Goal: Transaction & Acquisition: Purchase product/service

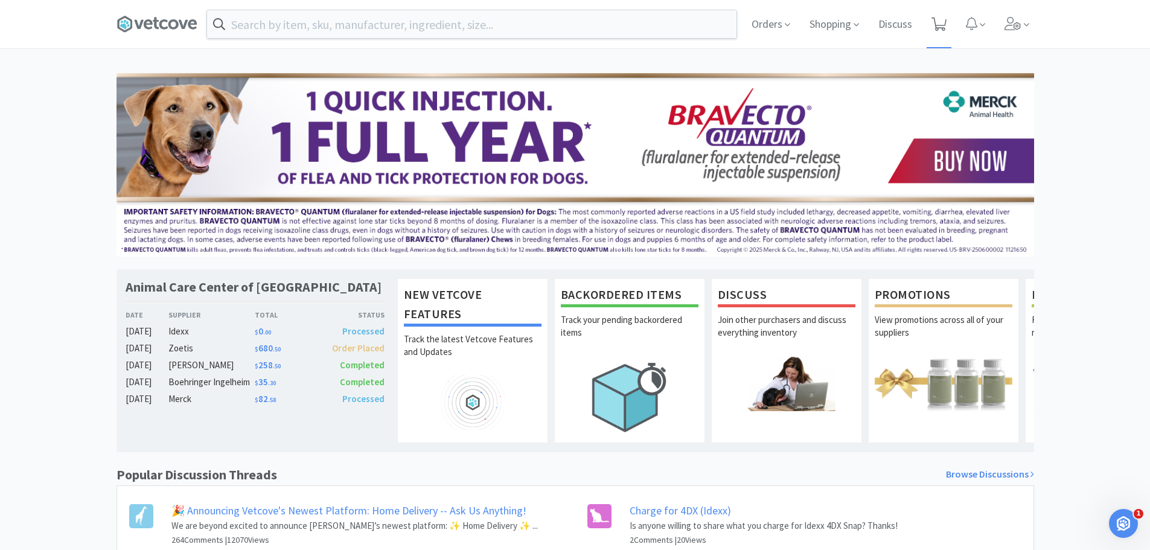
click at [940, 25] on icon at bounding box center [938, 24] width 15 height 13
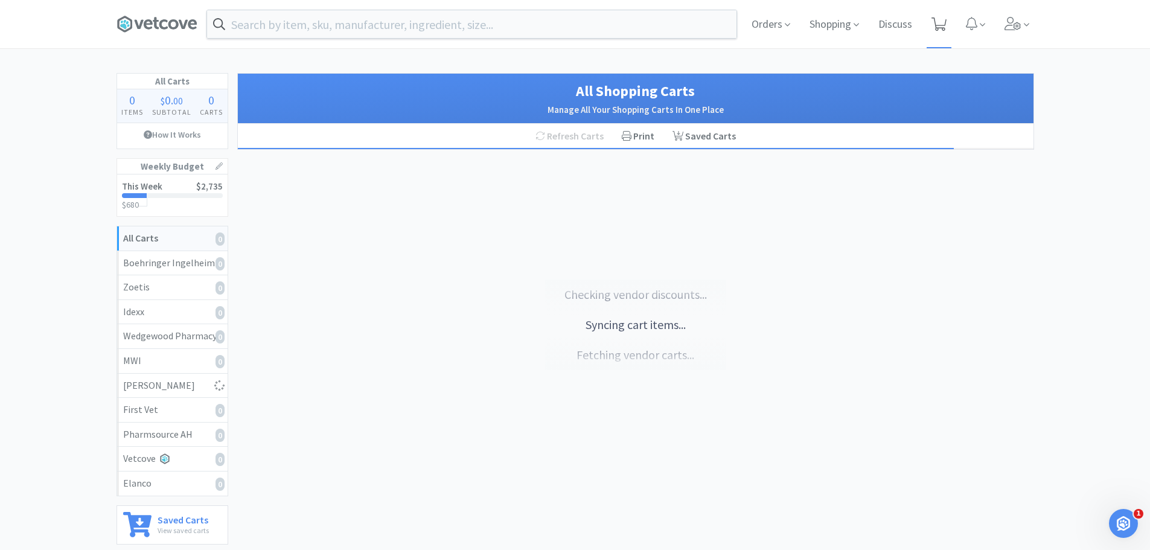
select select "2"
select select "1"
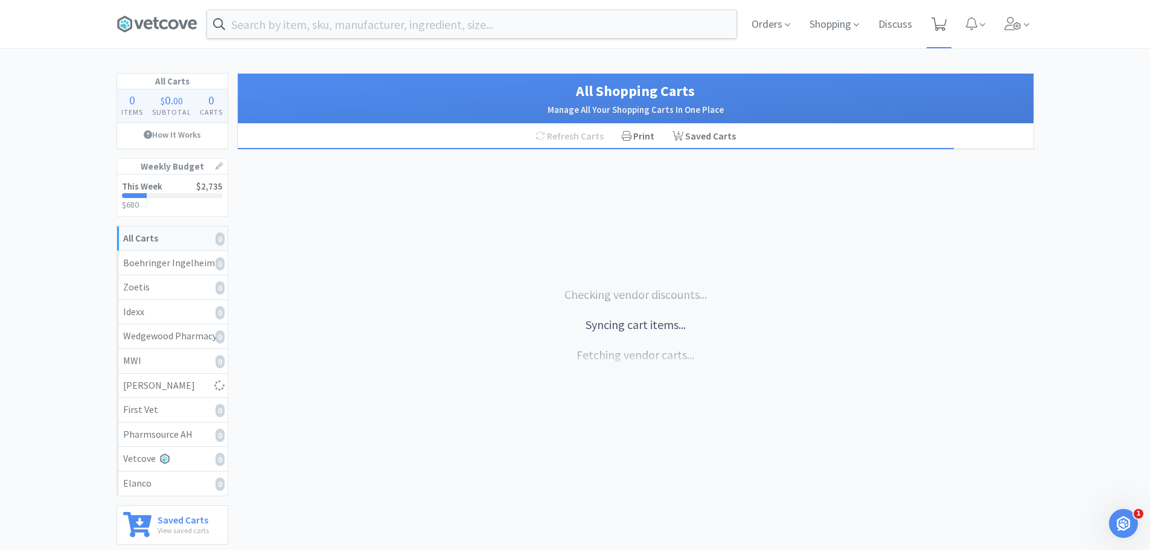
select select "1"
select select "2"
select select "1"
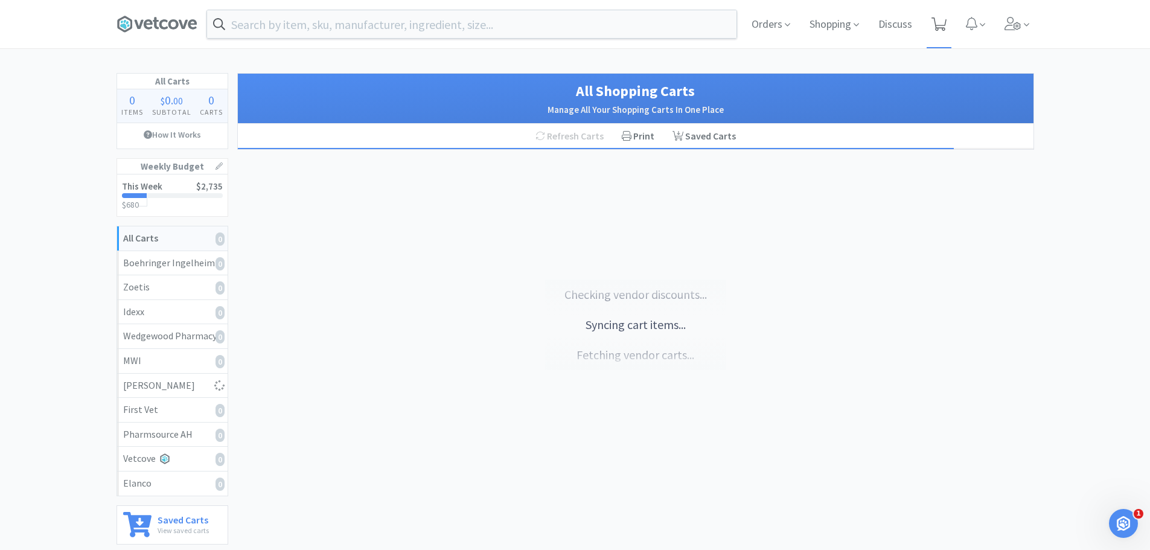
select select "1"
select select "2"
select select "1"
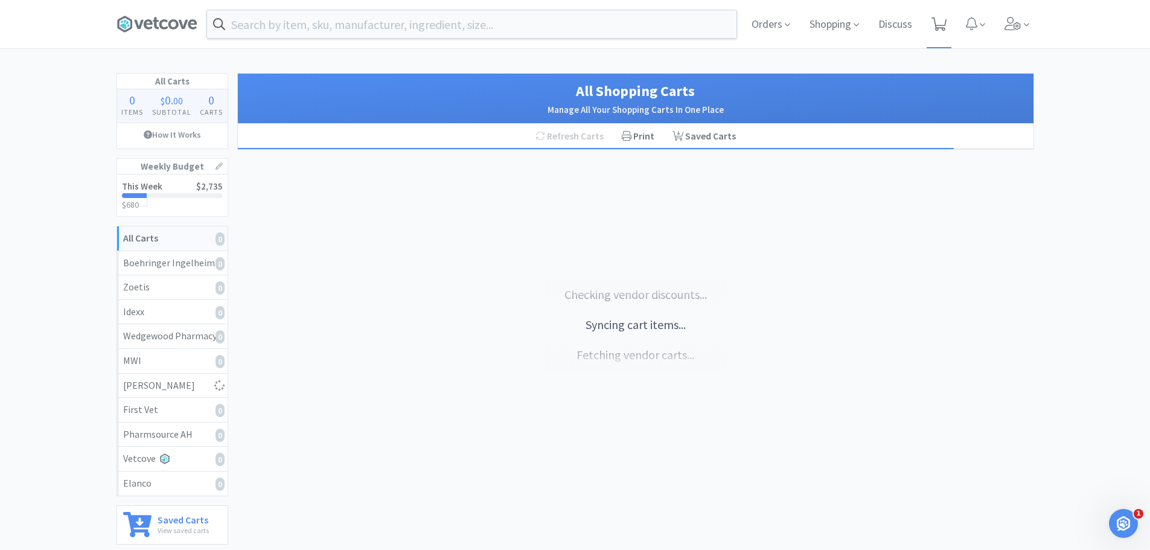
select select "1"
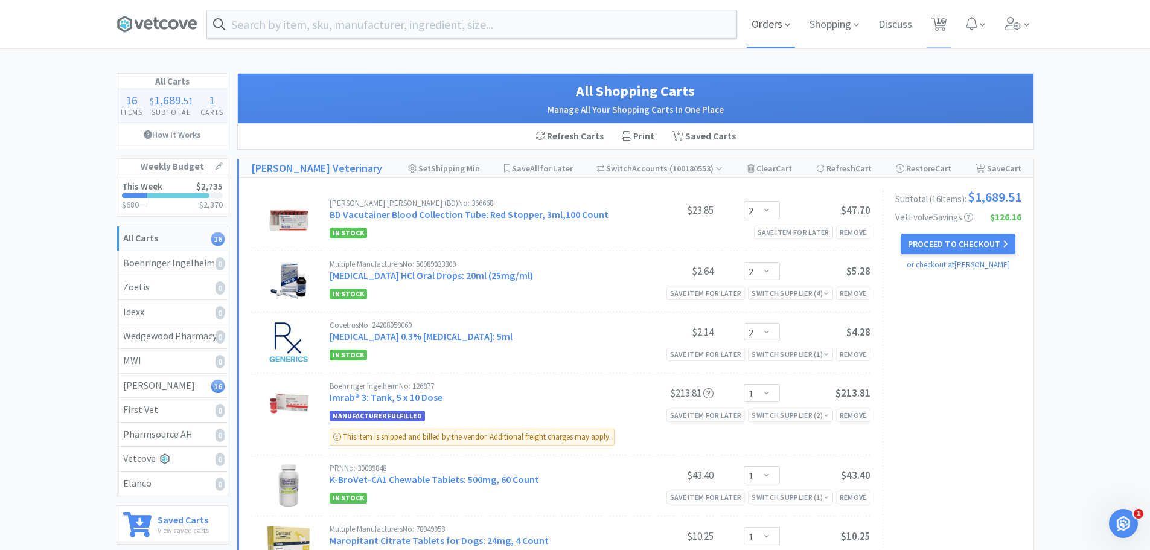
click at [784, 17] on span "Orders" at bounding box center [771, 24] width 48 height 48
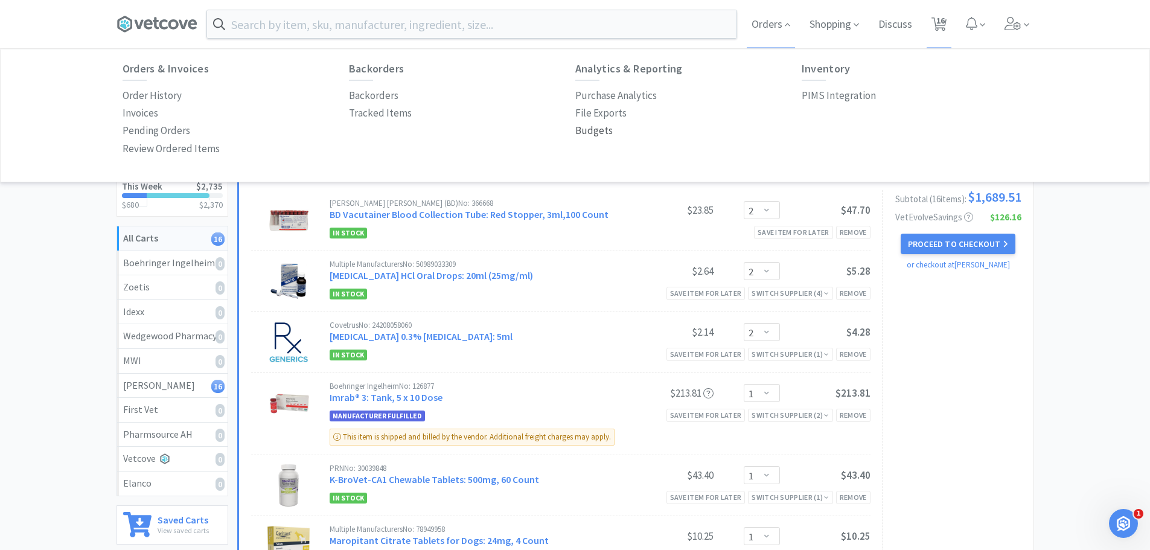
click at [602, 135] on p "Budgets" at bounding box center [593, 131] width 37 height 16
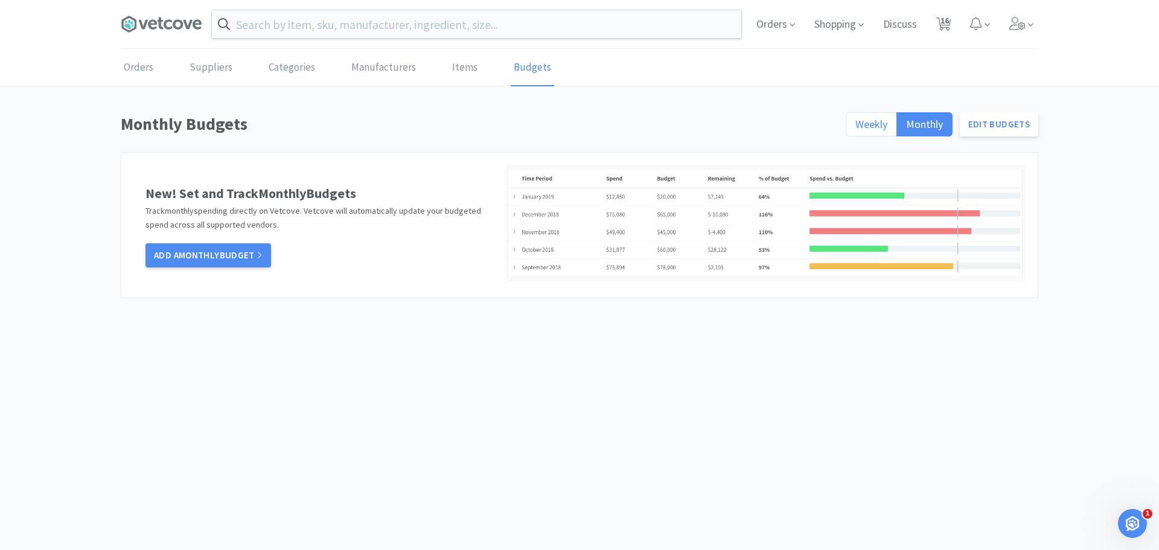
click at [862, 128] on span "Weekly" at bounding box center [871, 124] width 32 height 14
click at [855, 128] on input "Weekly" at bounding box center [855, 128] width 0 height 0
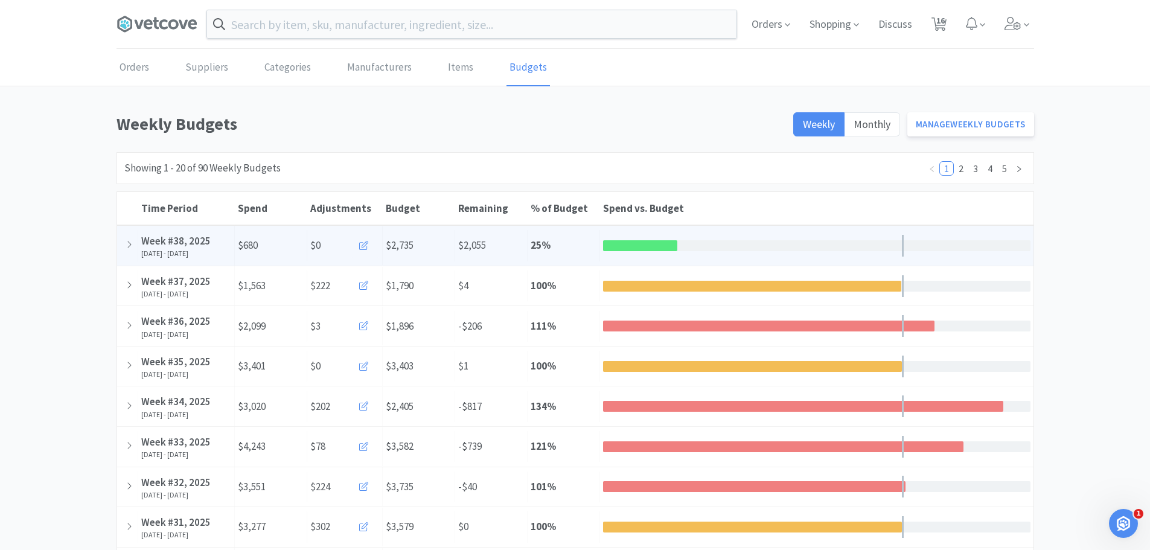
click at [362, 246] on icon at bounding box center [363, 245] width 9 height 9
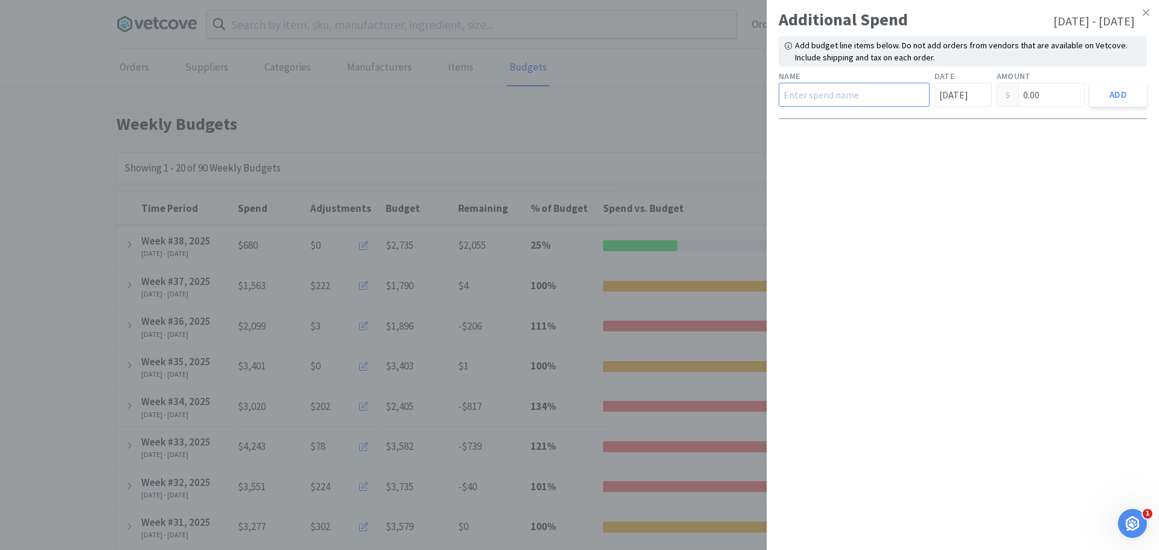
click at [855, 99] on input "text" at bounding box center [854, 95] width 151 height 24
type input "AD Surgical"
click at [947, 98] on input "[DATE]" at bounding box center [962, 95] width 57 height 24
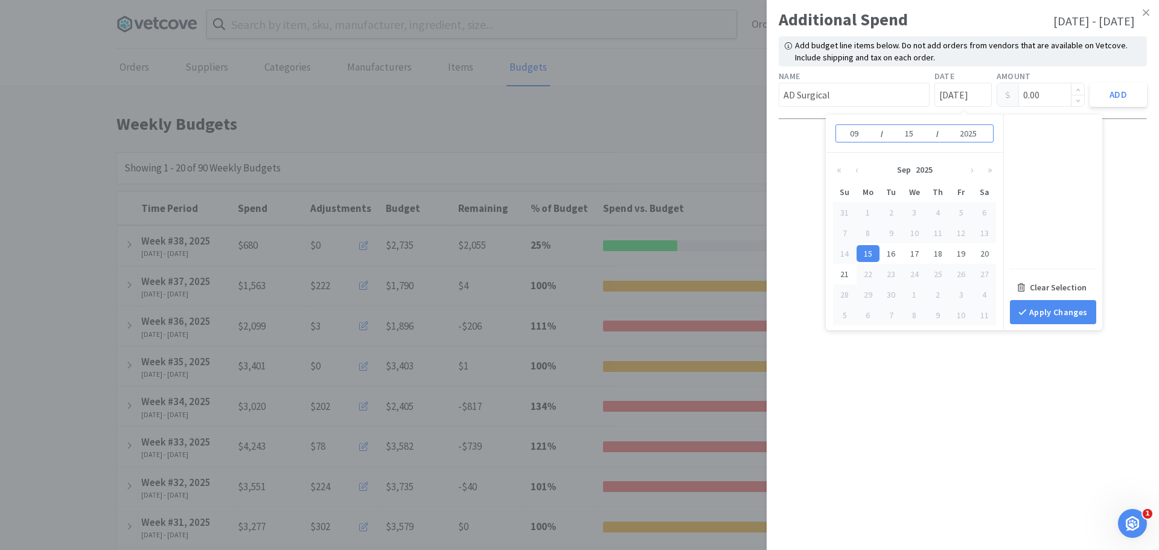
click at [1021, 94] on input "0.00" at bounding box center [1041, 94] width 88 height 23
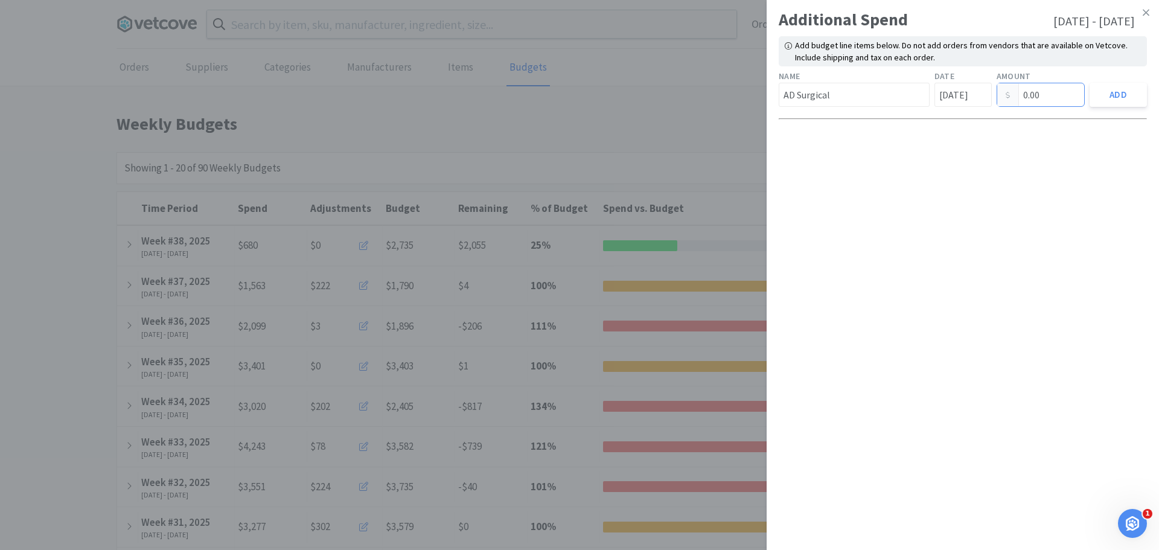
drag, startPoint x: 1057, startPoint y: 94, endPoint x: 699, endPoint y: 92, distance: 358.5
click at [699, 92] on div "Additional Spend [DATE] - [DATE] Add budget line items below. Do not add orders…" at bounding box center [579, 275] width 1159 height 550
type input "223.49"
click at [1116, 102] on button "Add" at bounding box center [1117, 95] width 57 height 24
type input "0.00"
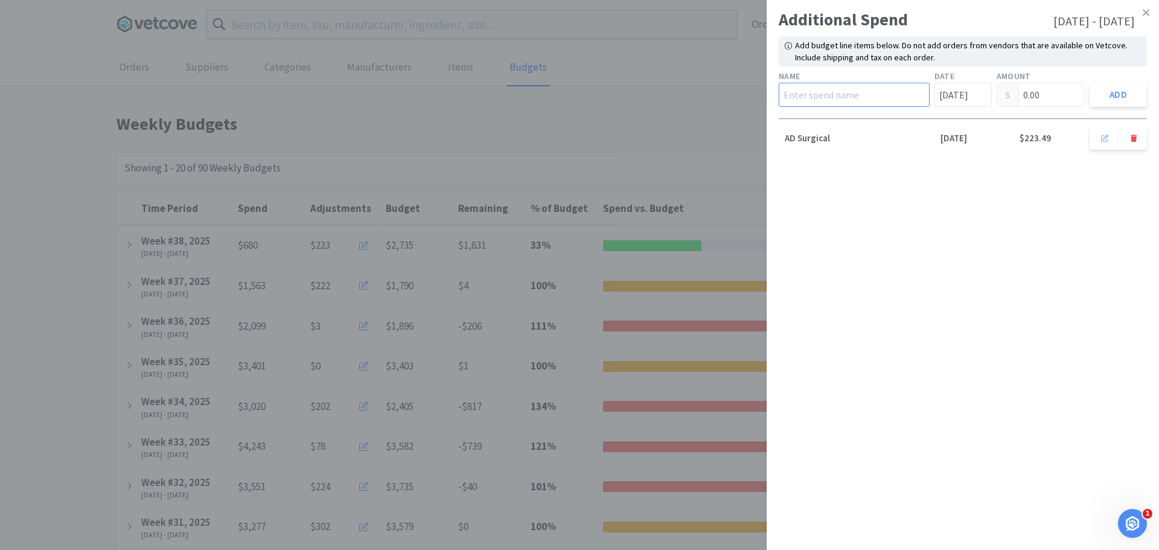
click at [792, 91] on input "text" at bounding box center [854, 95] width 151 height 24
type input "Royal Canin"
drag, startPoint x: 1052, startPoint y: 91, endPoint x: 1002, endPoint y: 91, distance: 50.7
click at [1002, 91] on div "0.00" at bounding box center [1040, 95] width 89 height 24
type input "70.50"
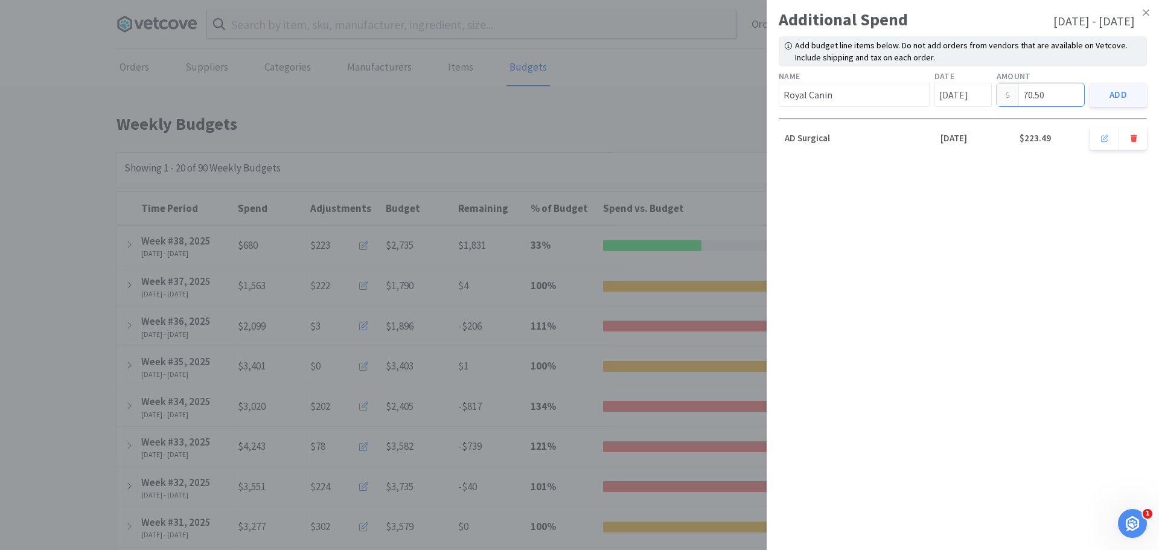
click at [1092, 85] on button "Add" at bounding box center [1117, 95] width 57 height 24
type input "0.00"
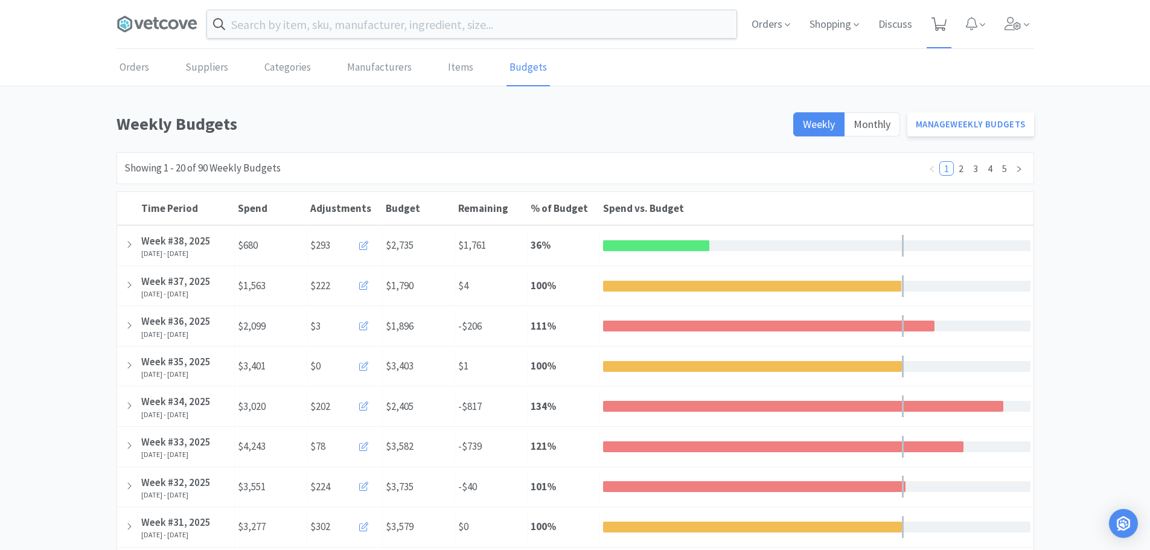
click at [932, 18] on icon at bounding box center [938, 24] width 15 height 13
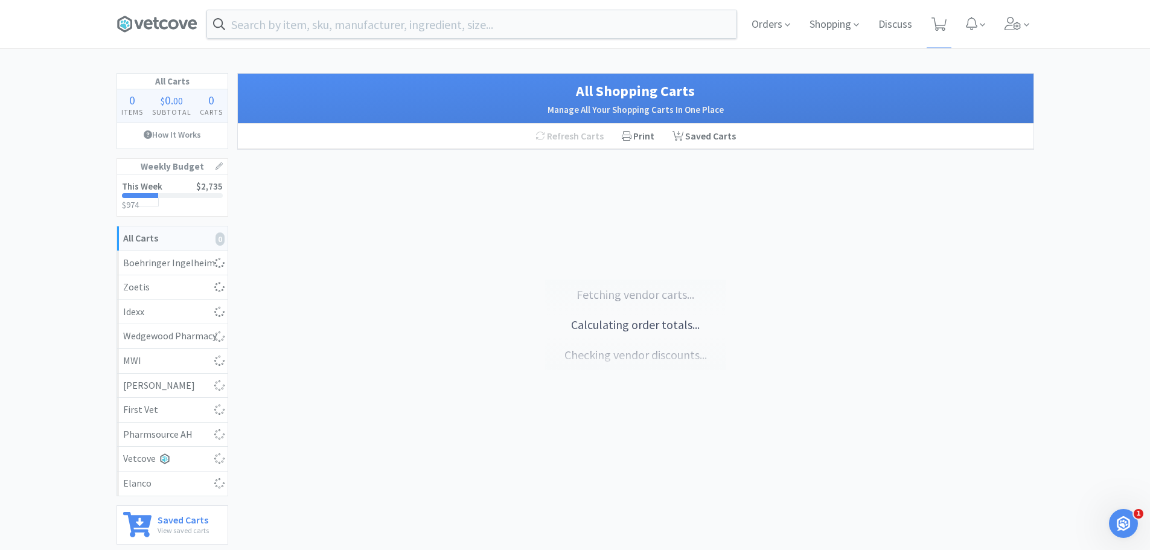
select select "2"
select select "1"
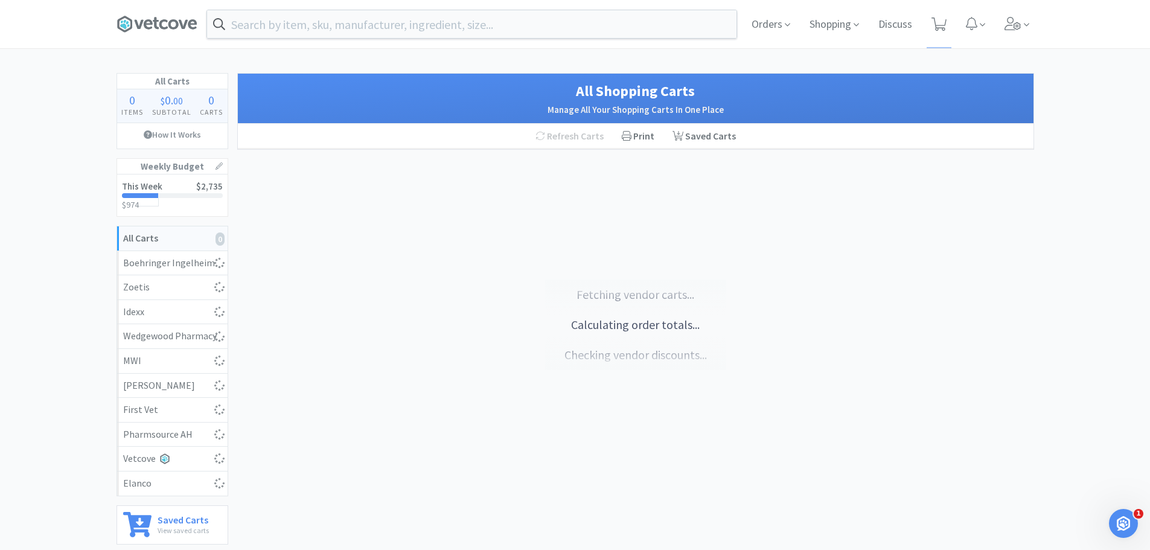
select select "1"
select select "2"
select select "1"
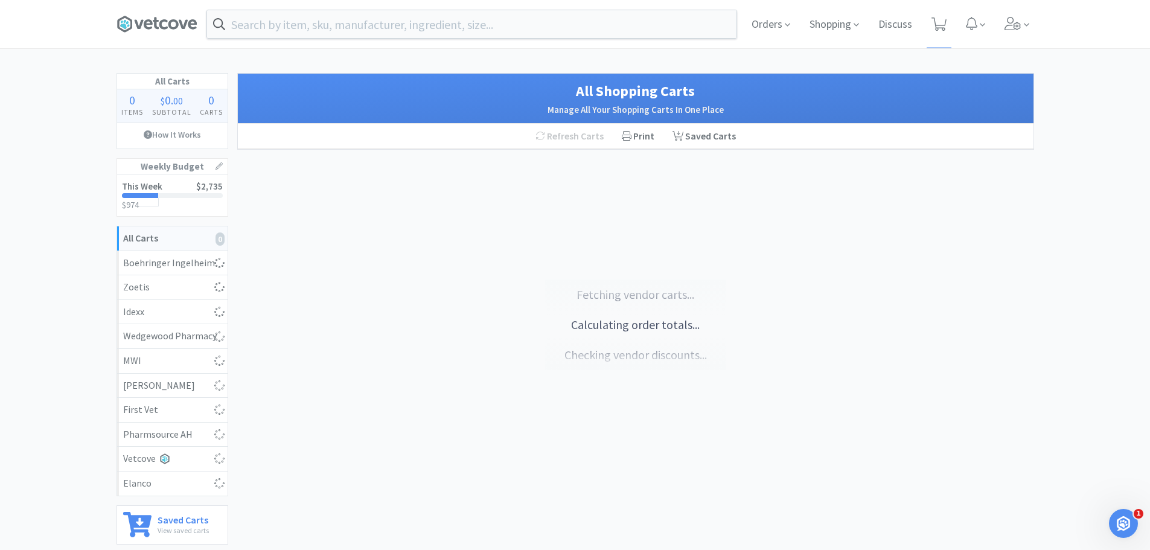
select select "1"
select select "2"
select select "1"
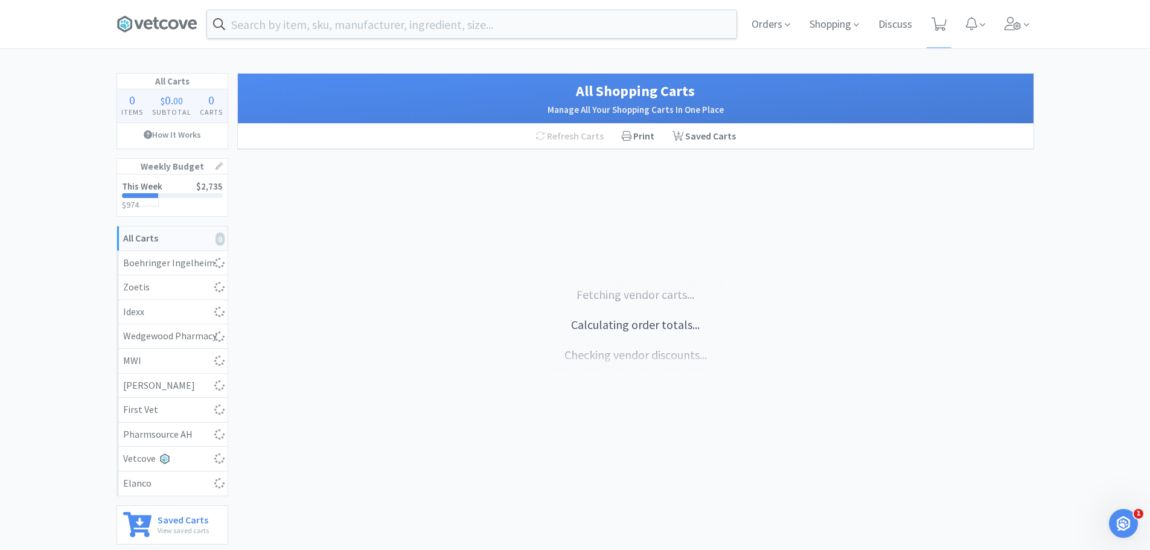
select select "1"
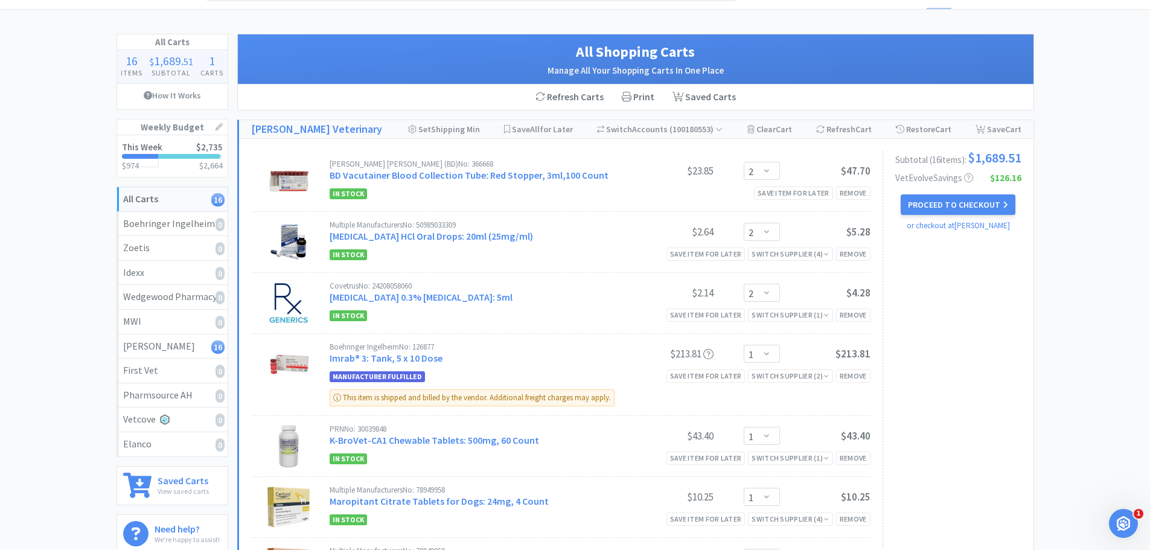
scroll to position [37, 0]
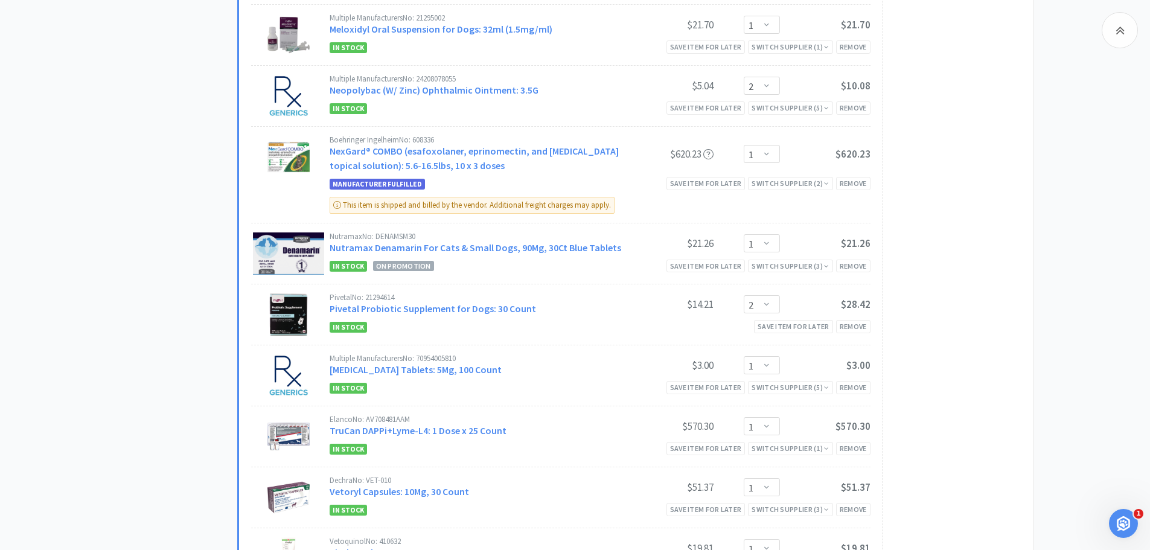
scroll to position [0, 0]
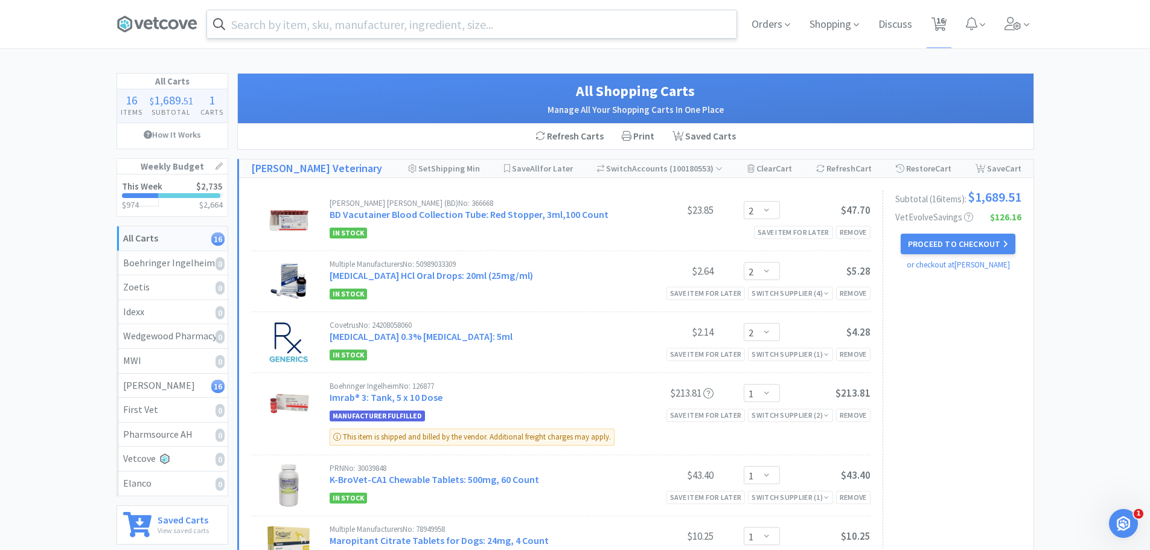
click at [347, 22] on input "text" at bounding box center [471, 24] width 529 height 28
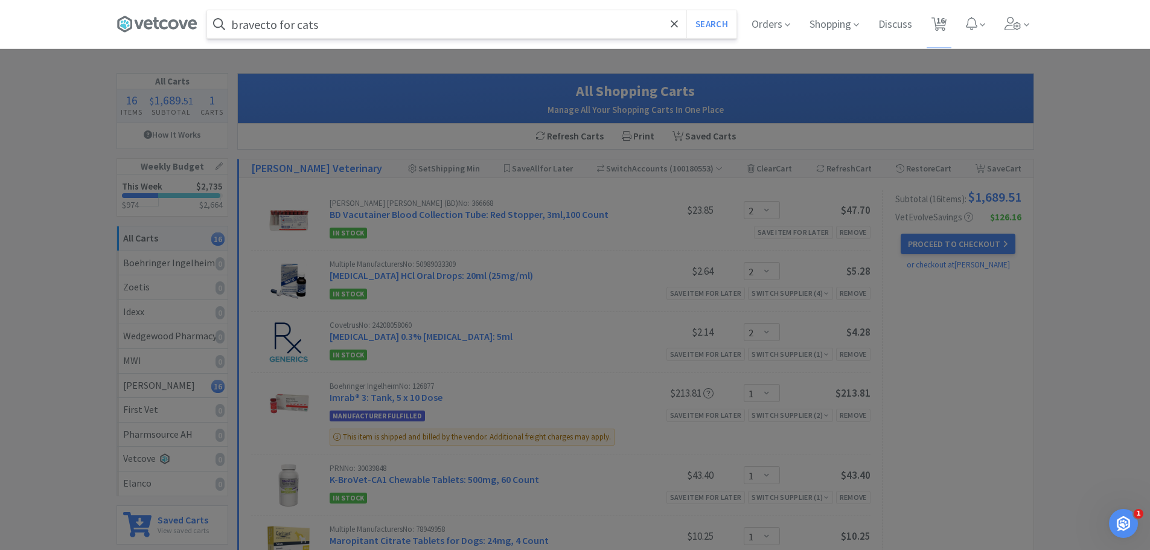
type input "bravecto for cats"
click at [686, 10] on button "Search" at bounding box center [711, 24] width 50 height 28
select select "2"
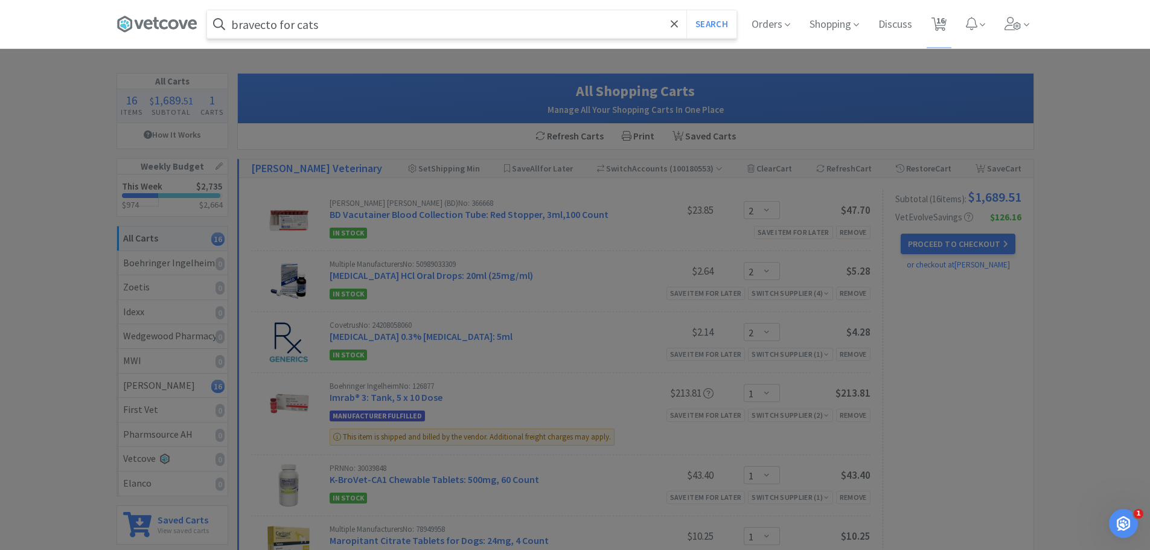
select select "1"
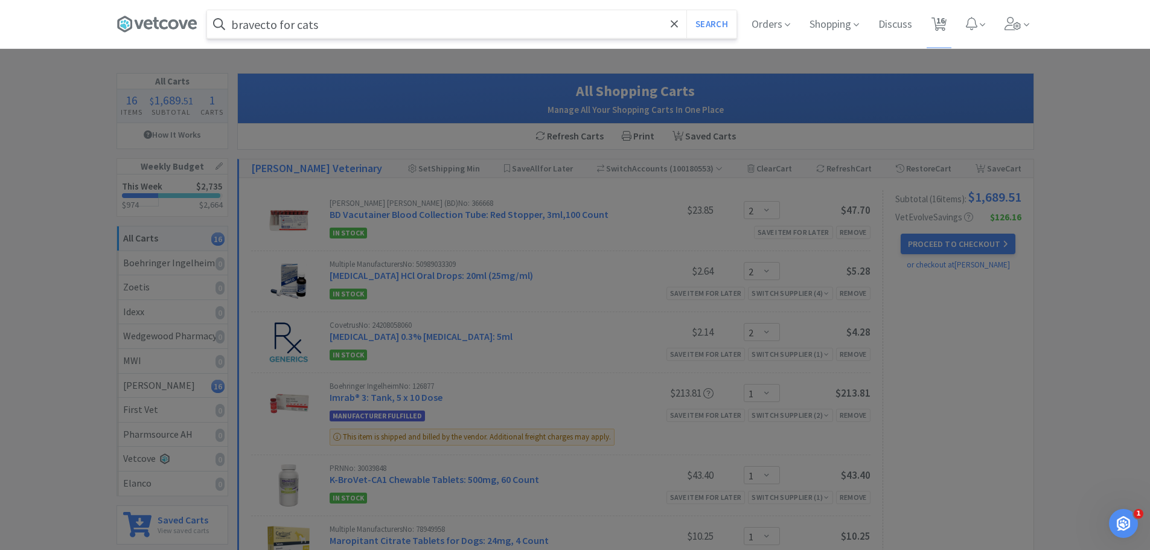
select select "2"
select select "1"
select select "2"
select select "1"
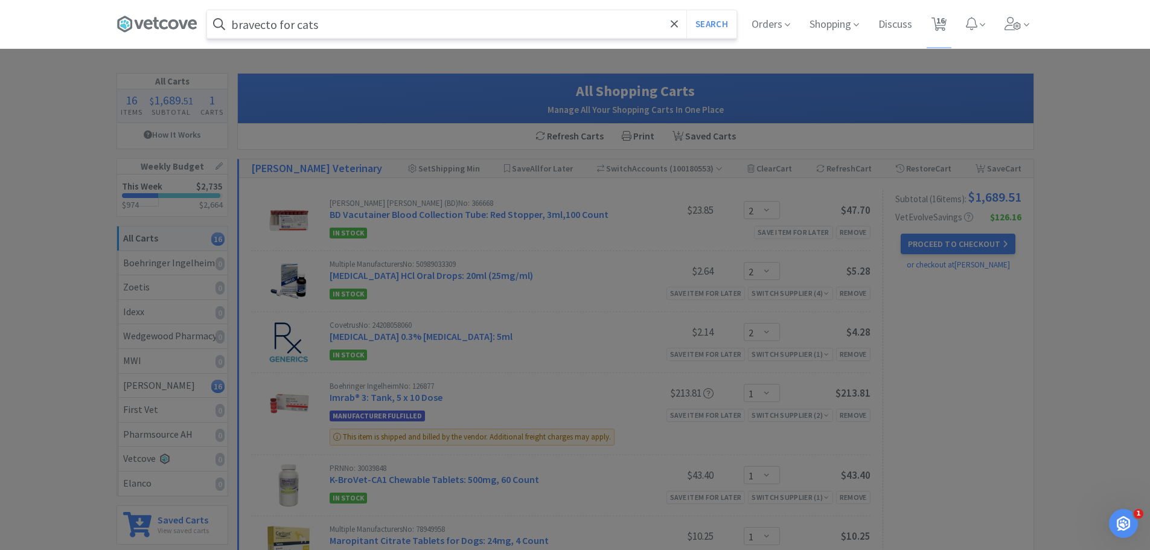
select select "1"
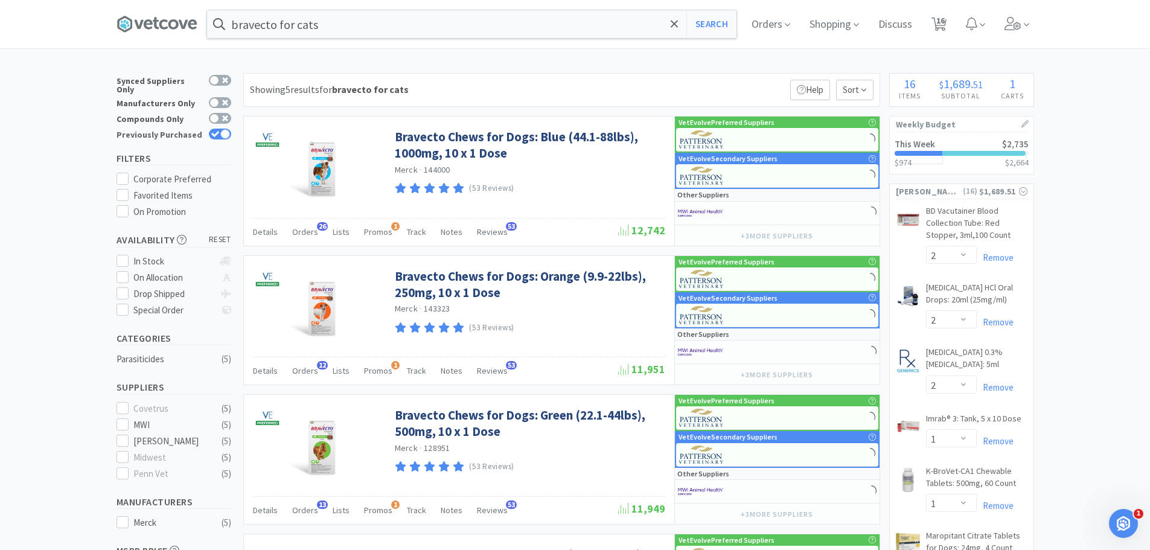
click at [229, 129] on div at bounding box center [225, 134] width 10 height 10
checkbox input "false"
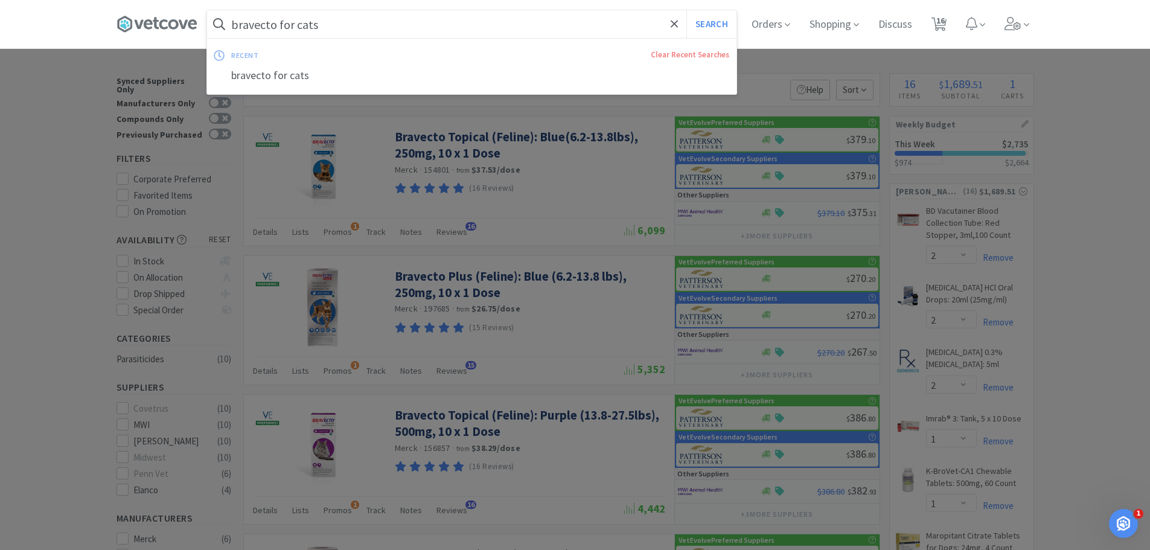
click at [346, 28] on input "bravecto for cats" at bounding box center [471, 24] width 529 height 28
drag, startPoint x: 342, startPoint y: 25, endPoint x: 284, endPoint y: 27, distance: 58.6
click at [284, 27] on input "bravecto for cats" at bounding box center [471, 24] width 529 height 28
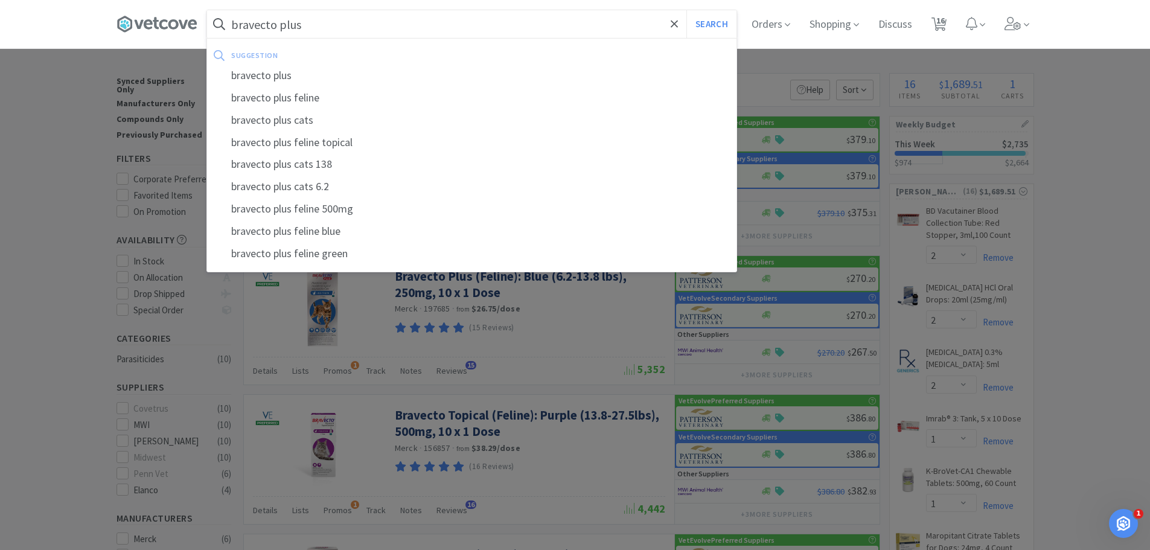
click at [686, 10] on button "Search" at bounding box center [711, 24] width 50 height 28
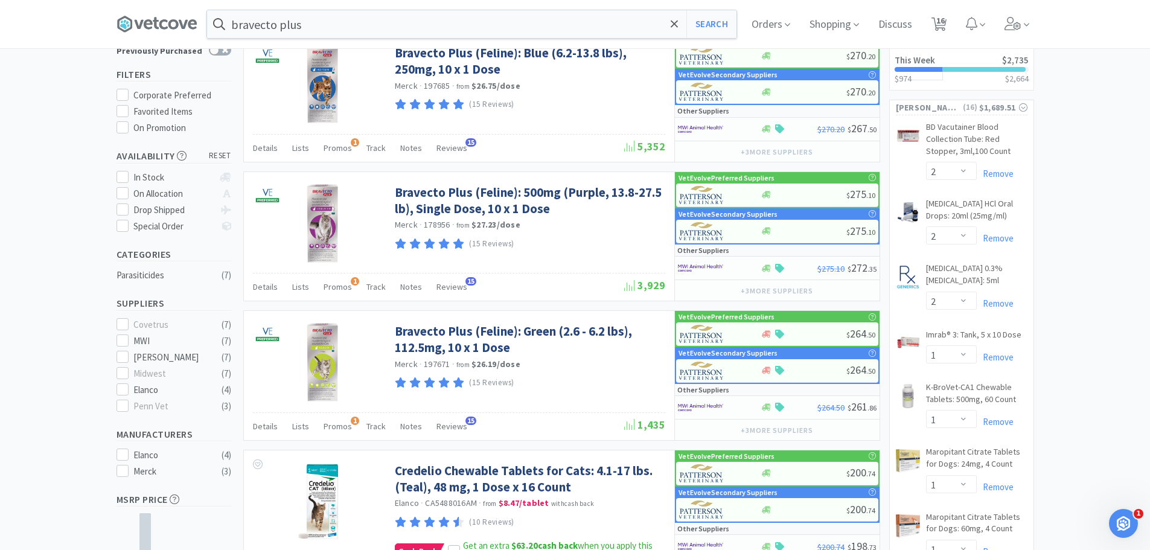
scroll to position [75, 0]
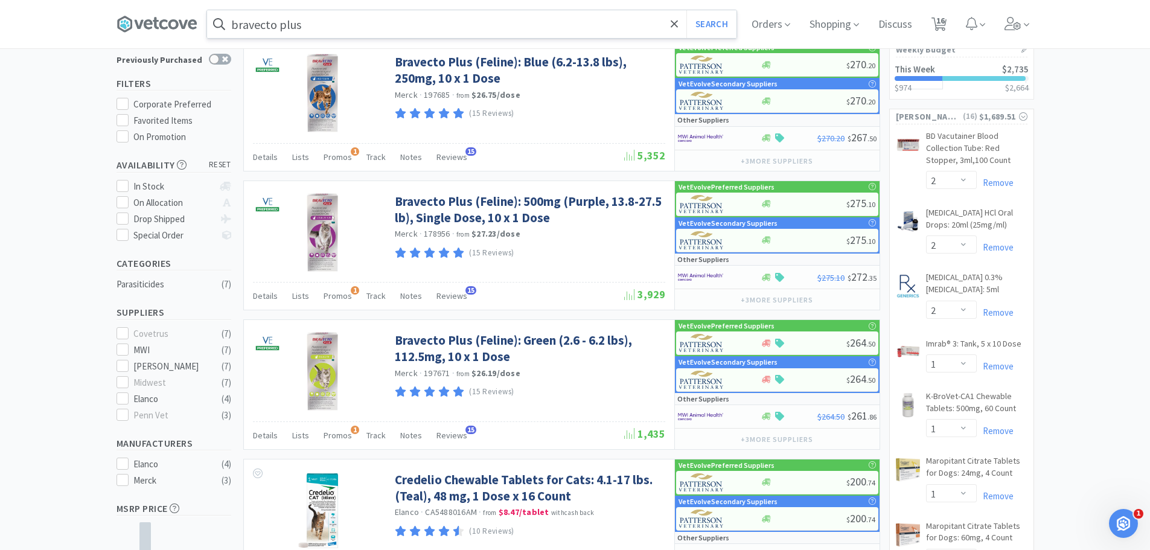
click at [394, 28] on input "bravecto plus" at bounding box center [471, 24] width 529 height 28
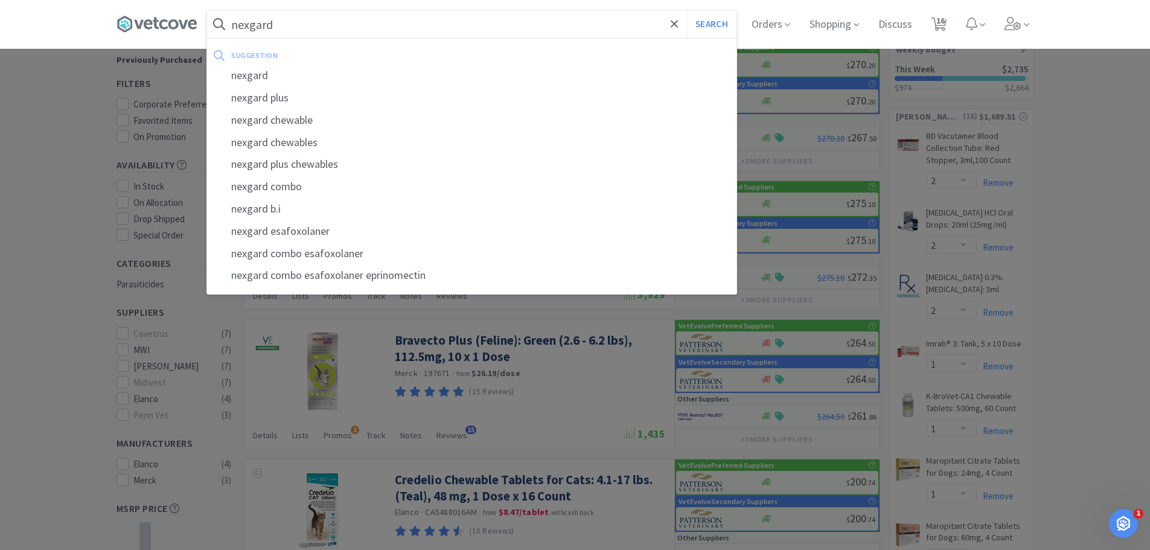
click at [0, 290] on div at bounding box center [575, 275] width 1150 height 550
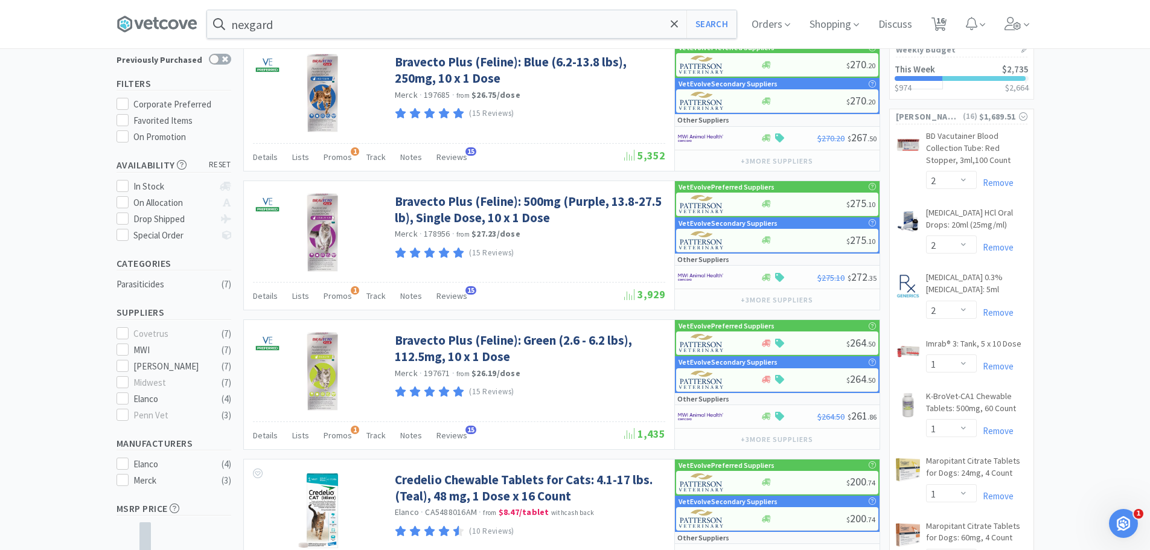
click at [278, 42] on div "nexgard Search Orders Shopping Discuss Discuss 16 16" at bounding box center [574, 24] width 917 height 48
click at [337, 29] on input "nexgard" at bounding box center [471, 24] width 529 height 28
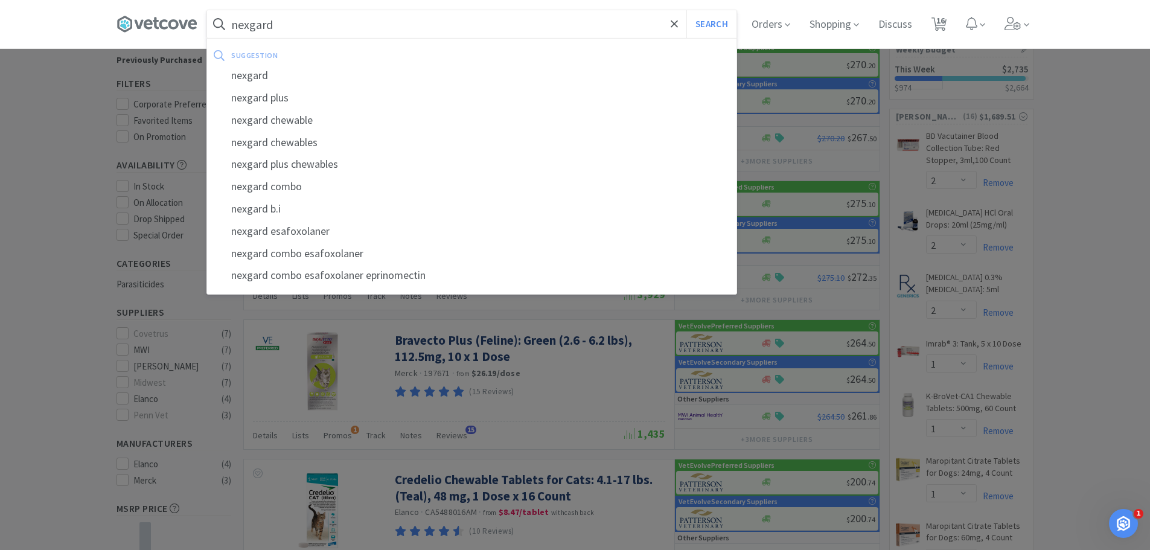
click at [337, 29] on input "nexgard" at bounding box center [471, 24] width 529 height 28
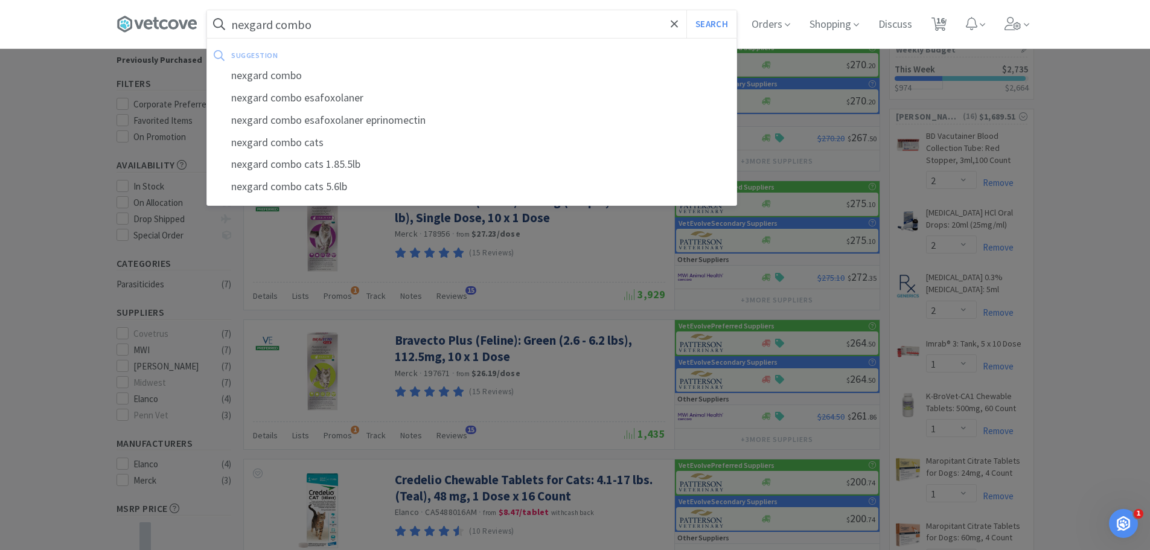
type input "nexgard combo"
click at [686, 10] on button "Search" at bounding box center [711, 24] width 50 height 28
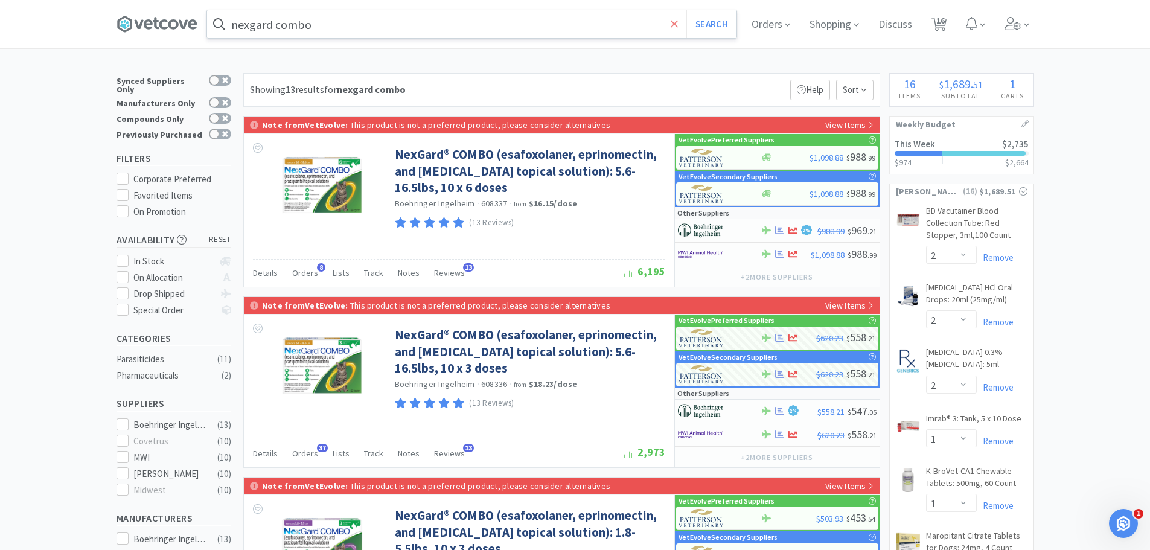
click at [681, 22] on span at bounding box center [674, 23] width 14 height 25
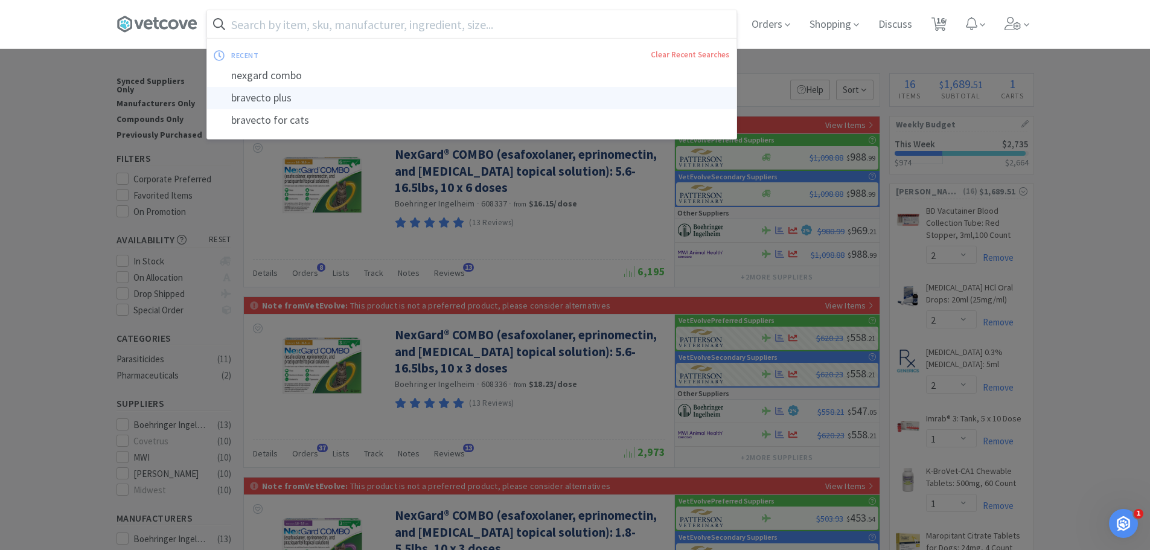
click at [264, 93] on div "bravecto plus" at bounding box center [471, 98] width 529 height 22
type input "bravecto plus"
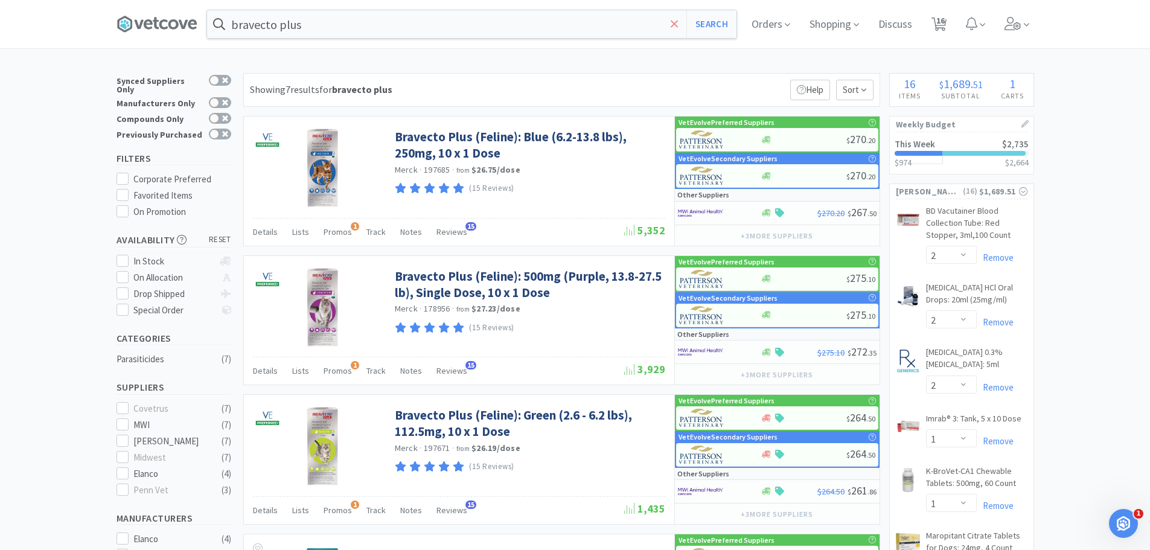
click at [675, 27] on icon at bounding box center [674, 24] width 8 height 12
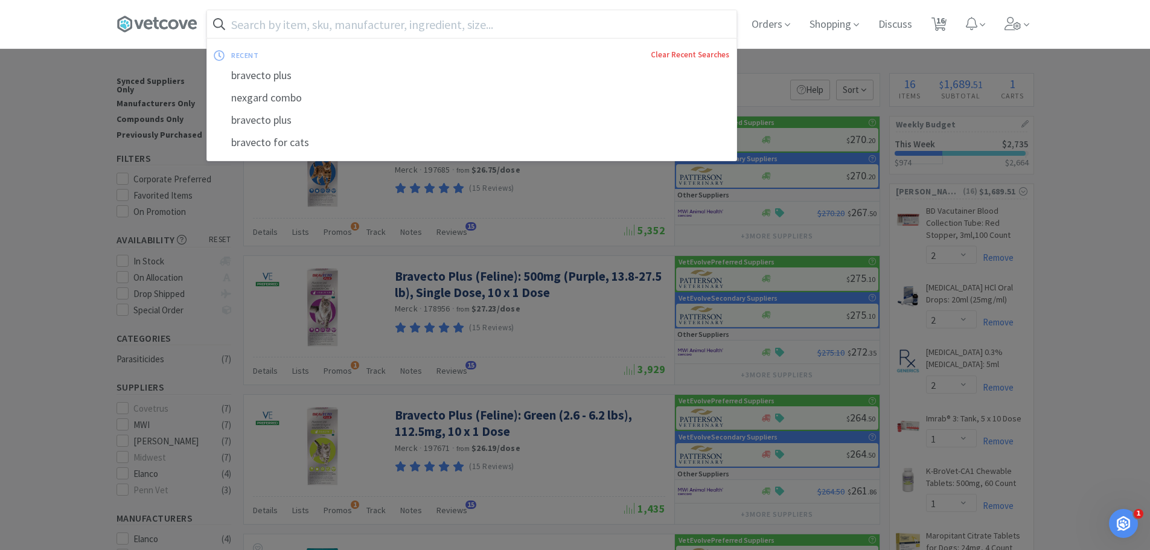
click at [692, 54] on link "Clear Recent Searches" at bounding box center [690, 54] width 78 height 10
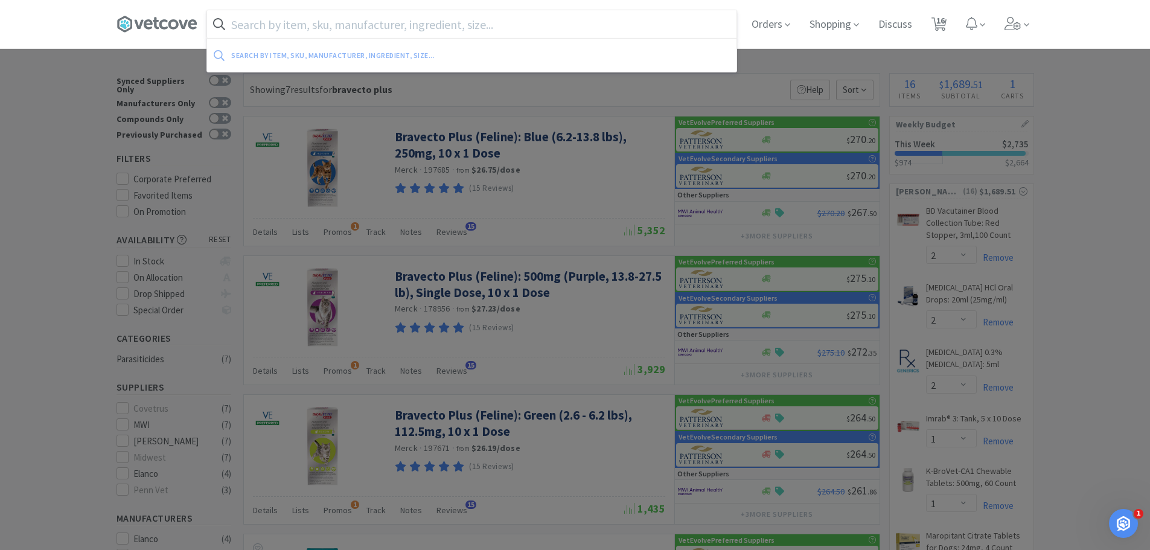
click at [0, 185] on div at bounding box center [575, 275] width 1150 height 550
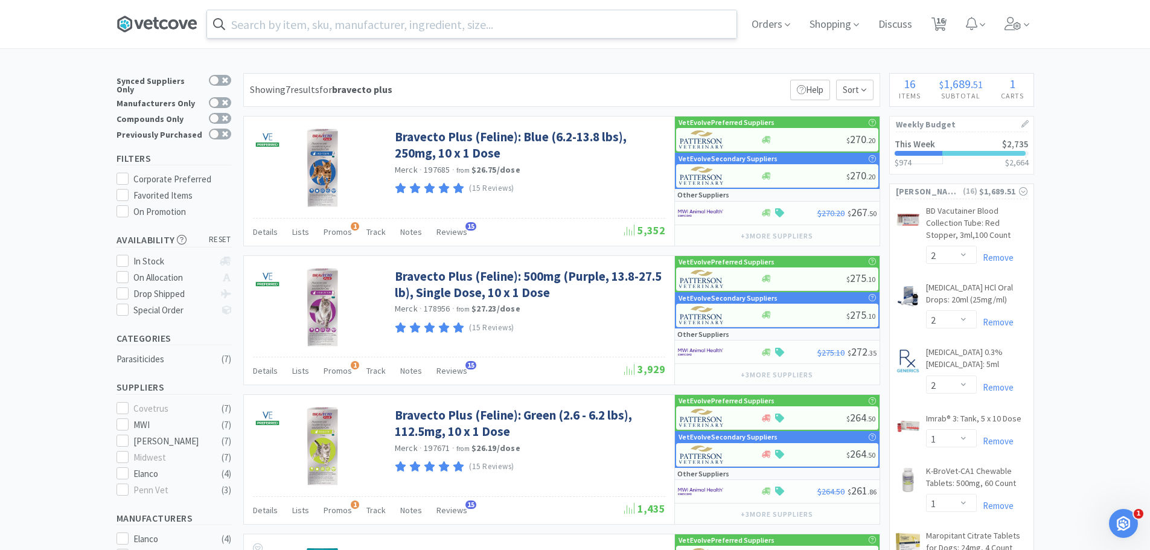
click at [158, 21] on icon at bounding box center [156, 24] width 6 height 12
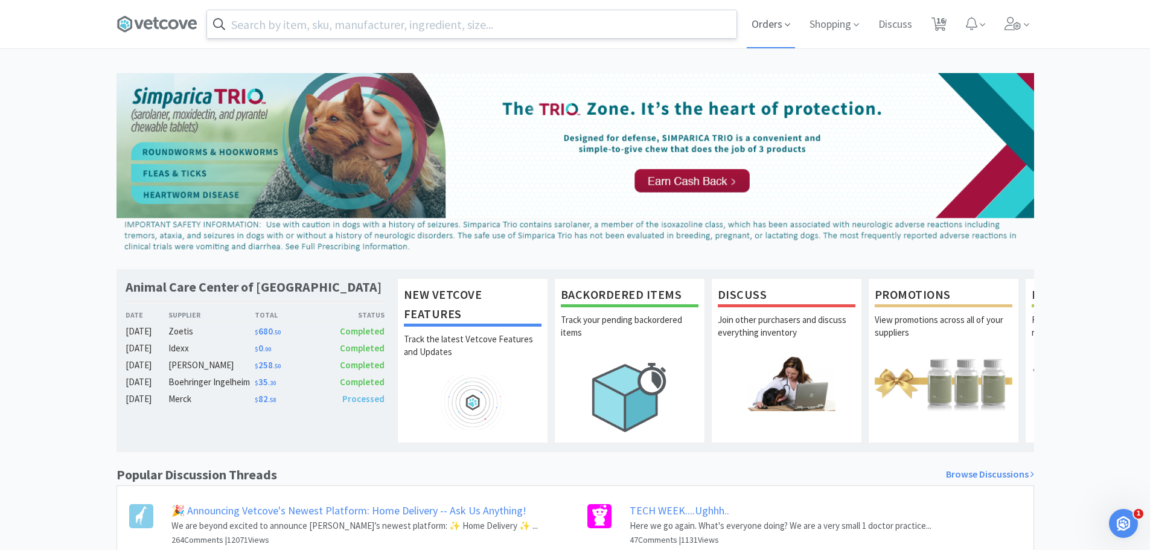
click at [775, 24] on span "Orders" at bounding box center [771, 24] width 48 height 48
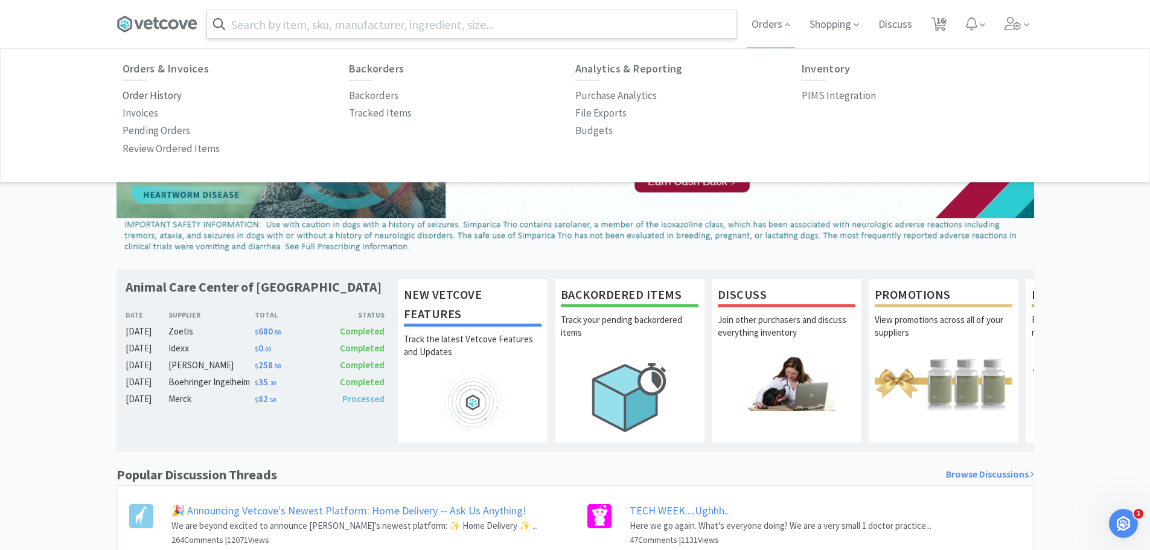
click at [135, 96] on p "Order History" at bounding box center [152, 96] width 59 height 16
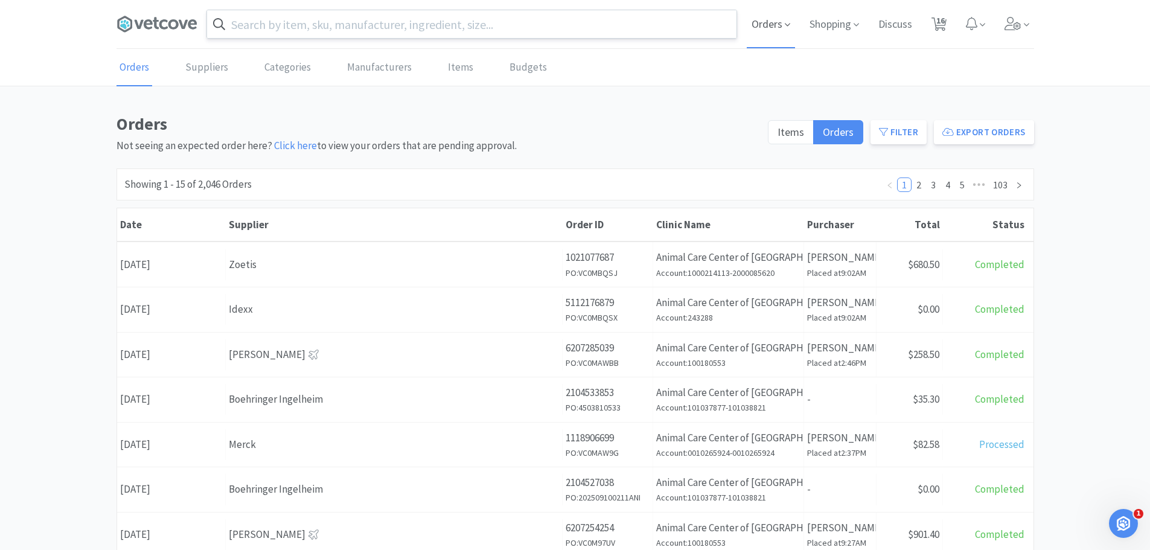
click at [759, 24] on span "Orders" at bounding box center [771, 24] width 48 height 48
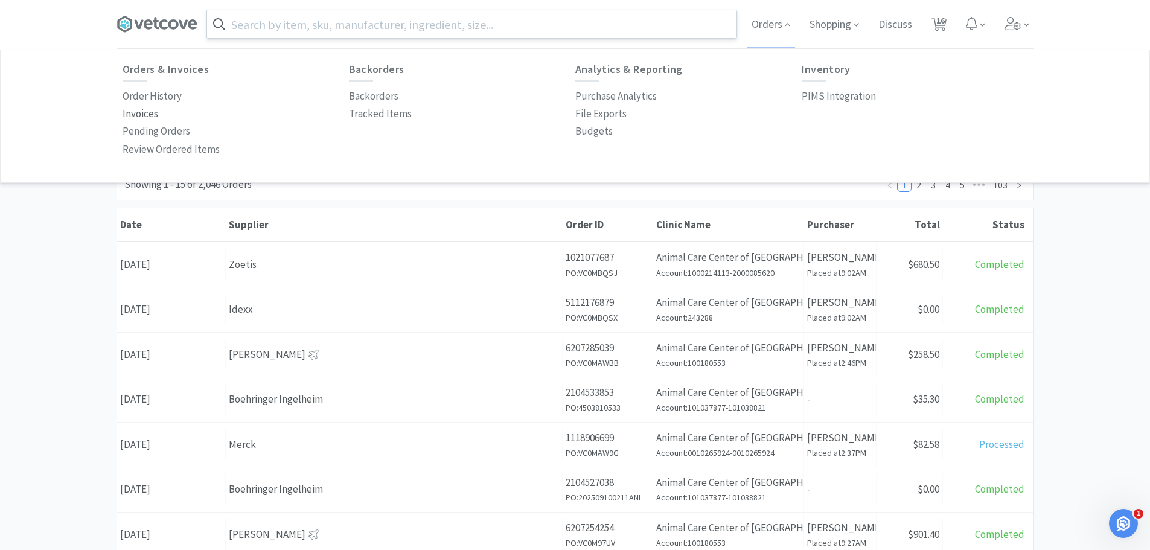
click at [151, 115] on p "Invoices" at bounding box center [141, 114] width 36 height 16
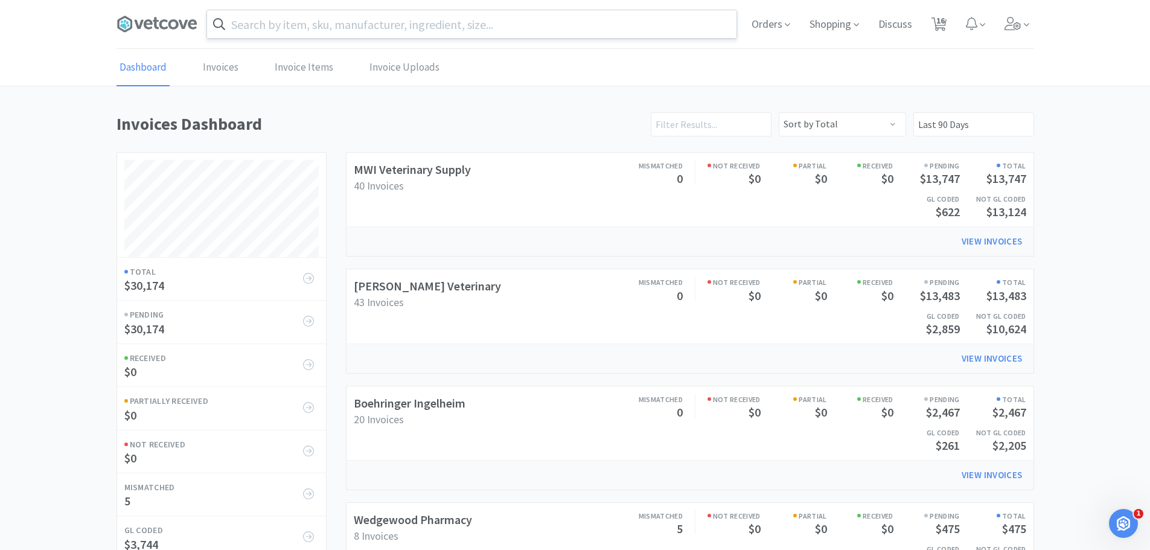
scroll to position [564, 917]
click at [413, 395] on link "Boehringer Ingelheim" at bounding box center [410, 402] width 112 height 15
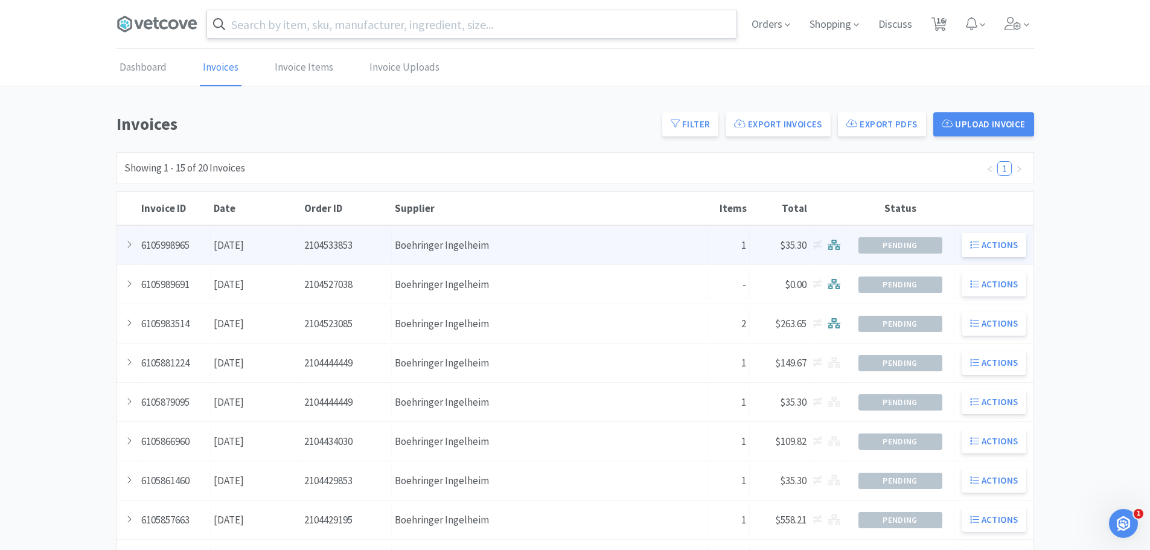
click at [525, 242] on div "Supplier Boehringer Ingelheim" at bounding box center [550, 245] width 316 height 31
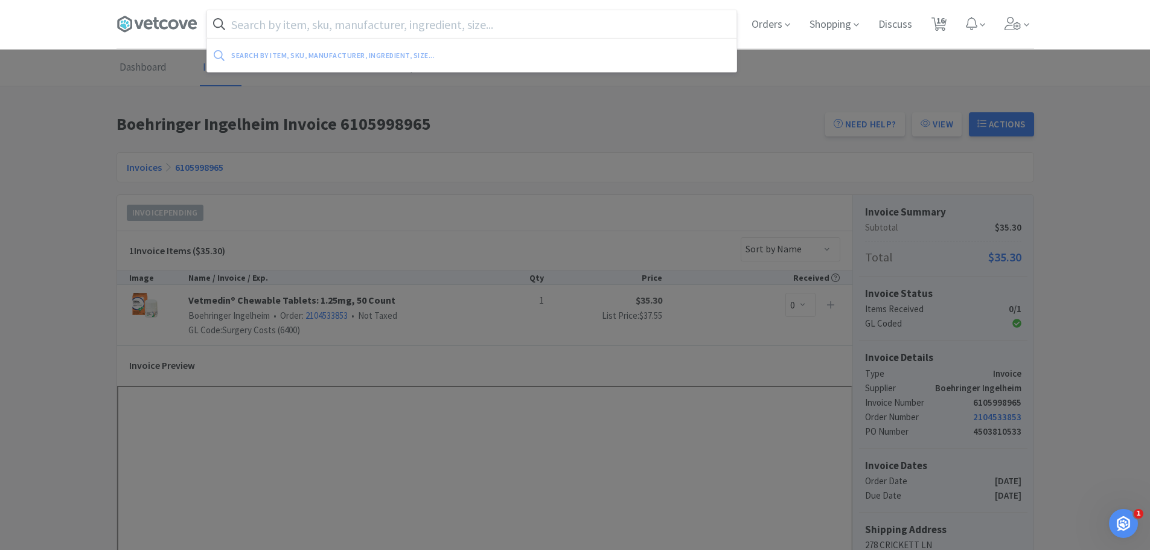
click at [285, 16] on input "text" at bounding box center [471, 24] width 529 height 28
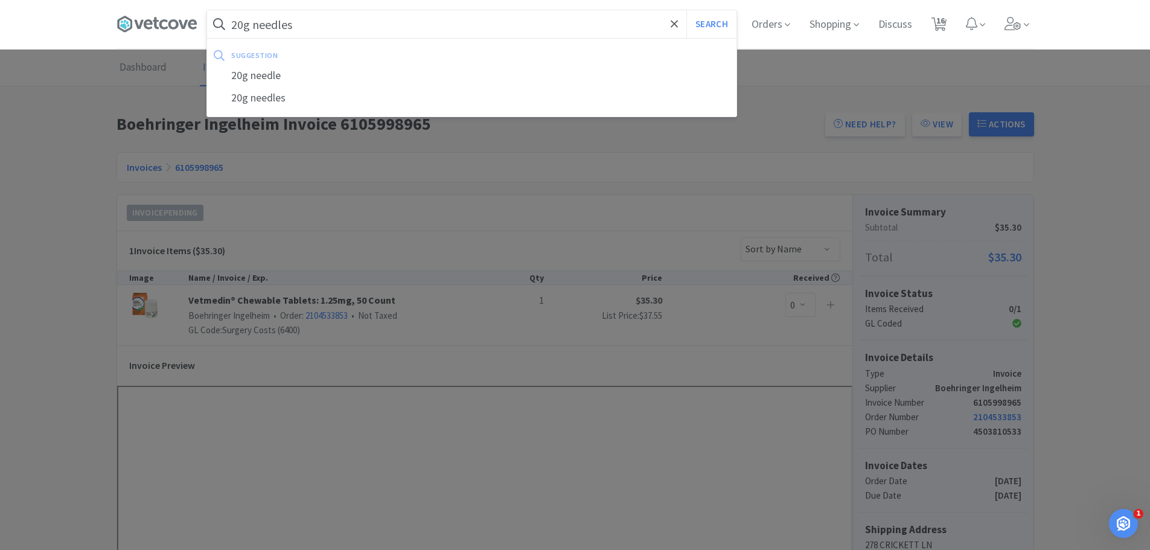
type input "20g needles"
click at [686, 10] on button "Search" at bounding box center [711, 24] width 50 height 28
select select "2"
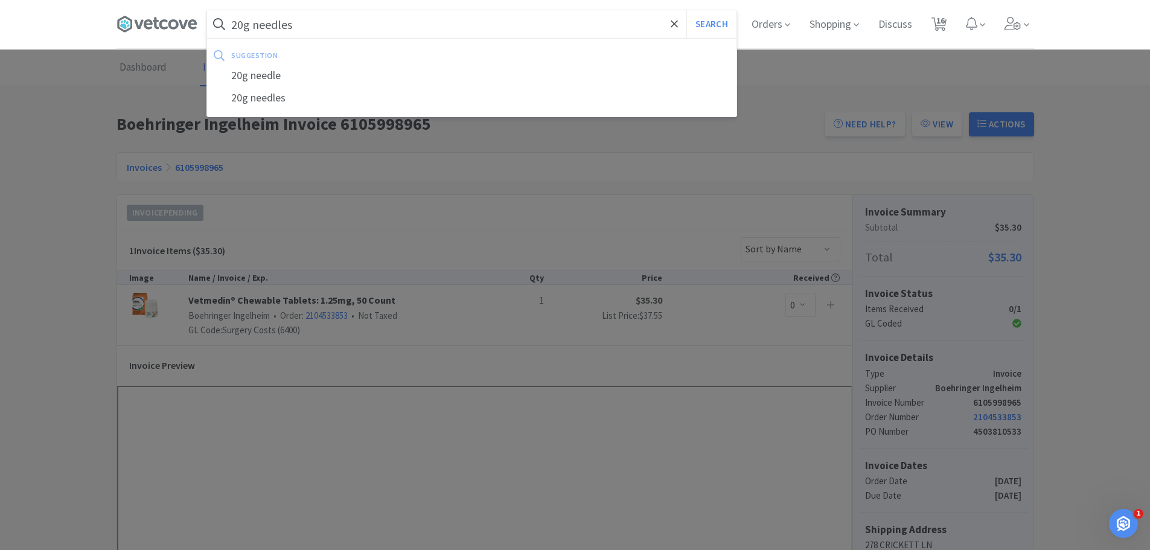
select select "1"
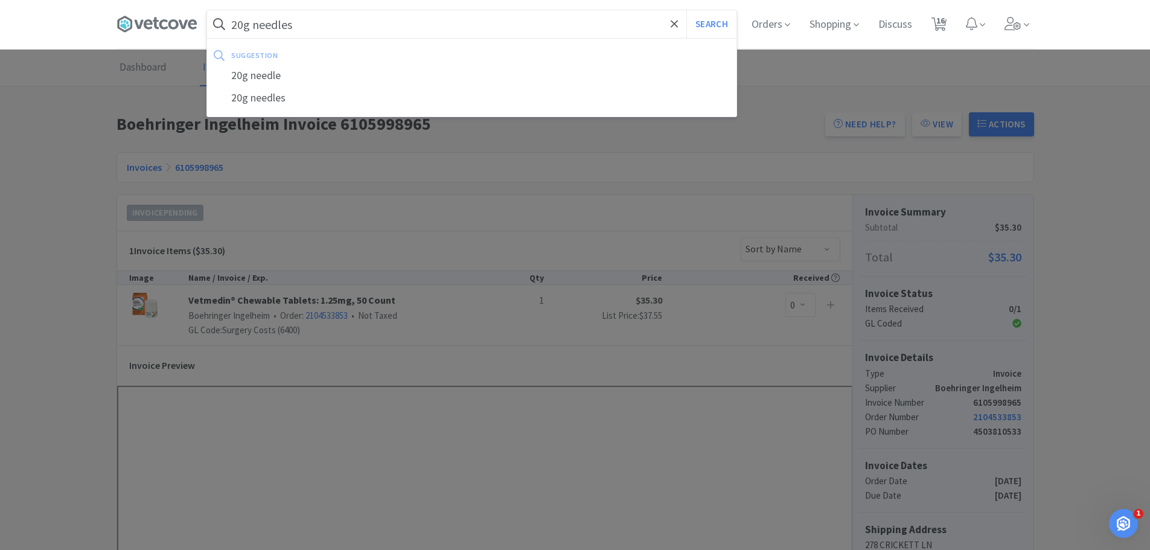
select select "2"
select select "1"
select select "2"
select select "1"
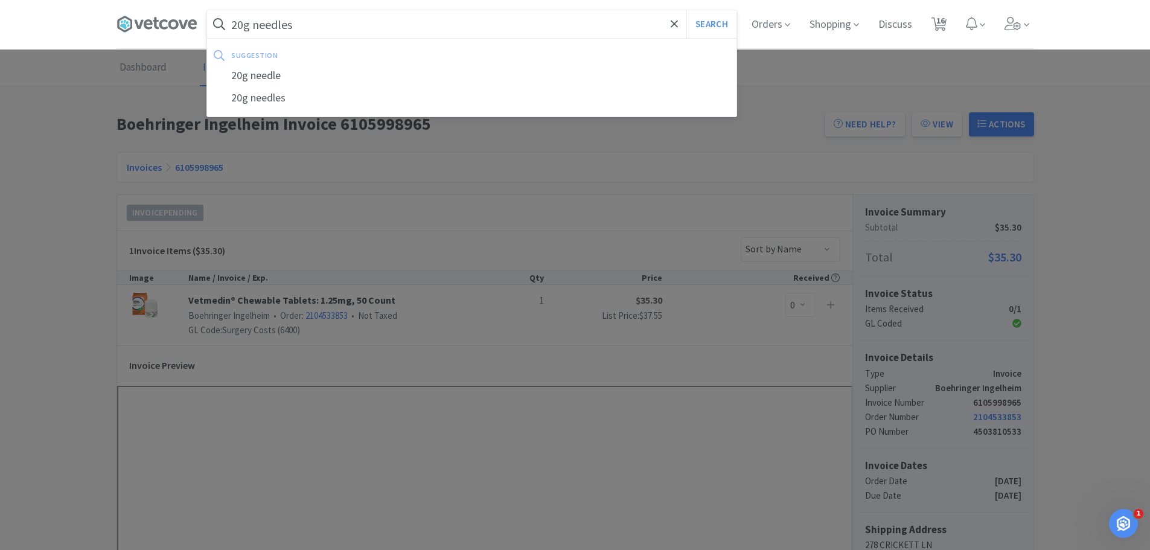
select select "1"
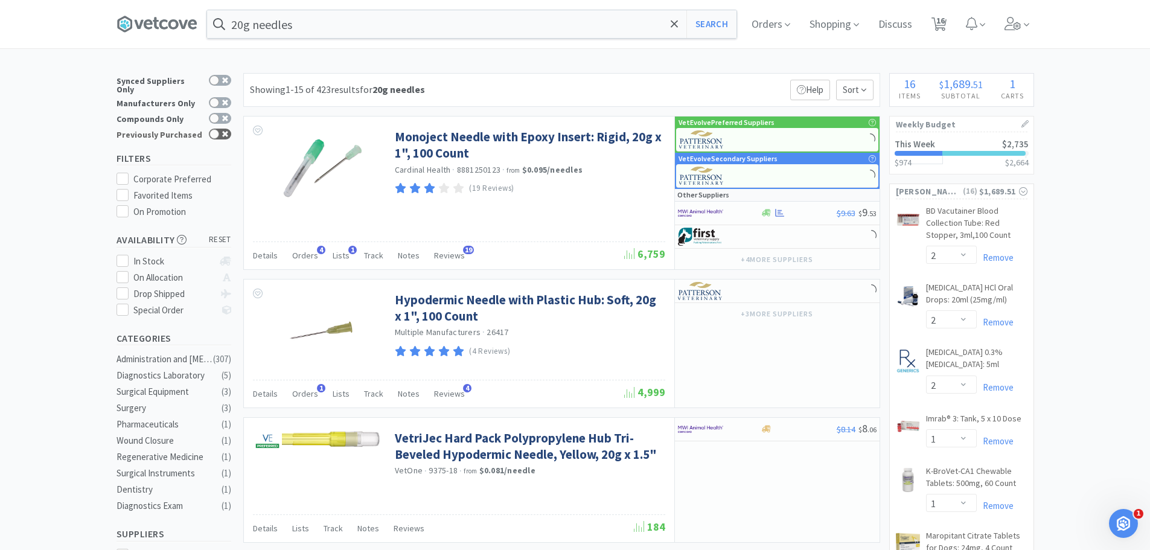
click at [220, 129] on div at bounding box center [220, 134] width 22 height 11
checkbox input "true"
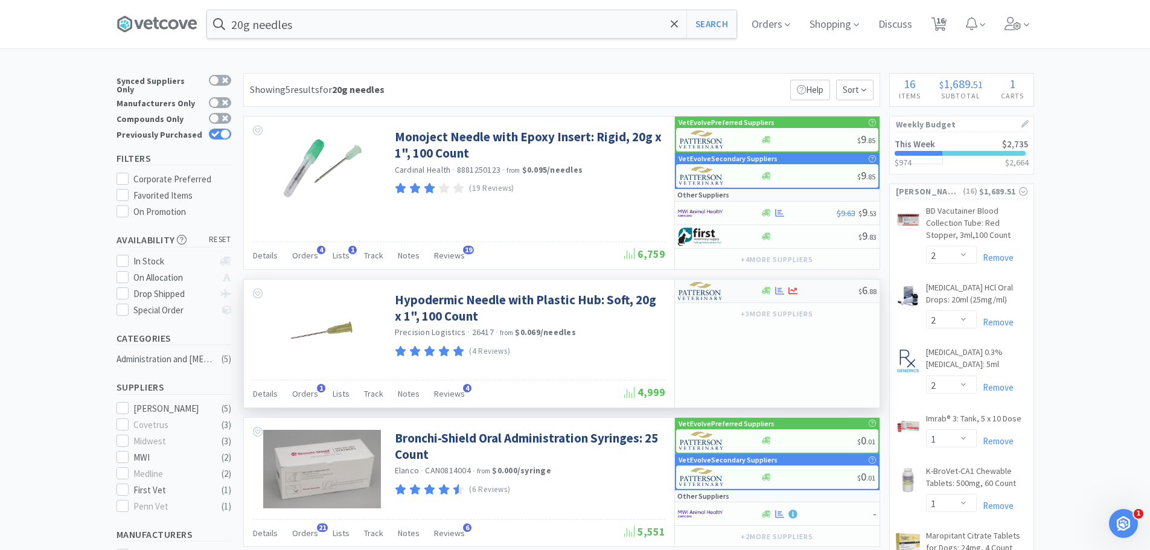
click at [823, 288] on div at bounding box center [809, 290] width 98 height 9
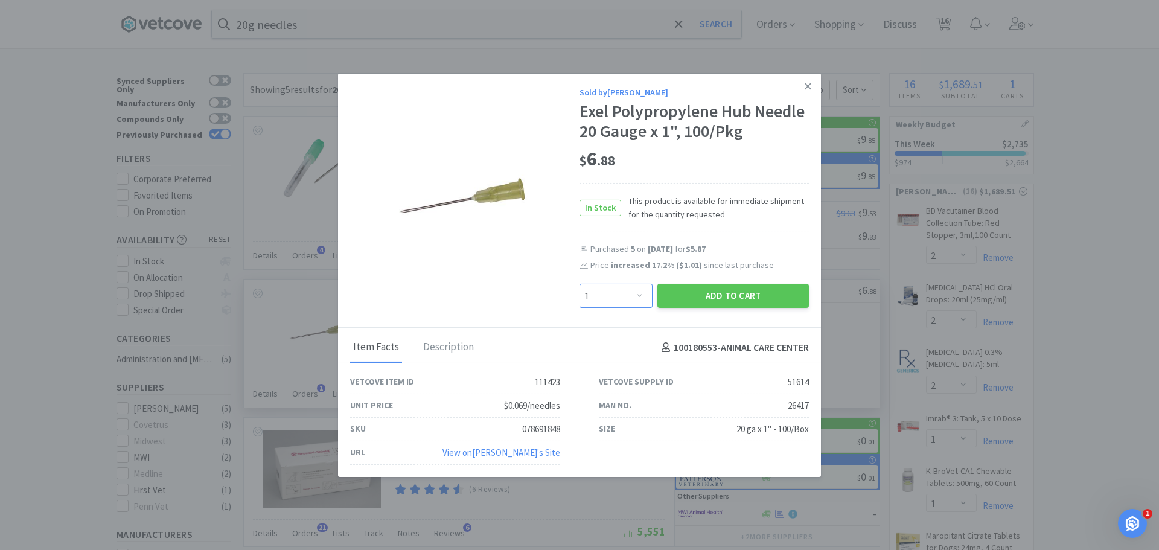
click at [642, 295] on select "Enter Quantity 1 2 3 4 5 6 7 8 9 10 11 12 13 14 15 16 17 18 19 20 Enter Quantity" at bounding box center [615, 296] width 73 height 24
select select "5"
click at [579, 284] on select "Enter Quantity 1 2 3 4 5 6 7 8 9 10 11 12 13 14 15 16 17 18 19 20 Enter Quantity" at bounding box center [615, 296] width 73 height 24
click at [765, 294] on button "Add to Cart" at bounding box center [732, 296] width 151 height 24
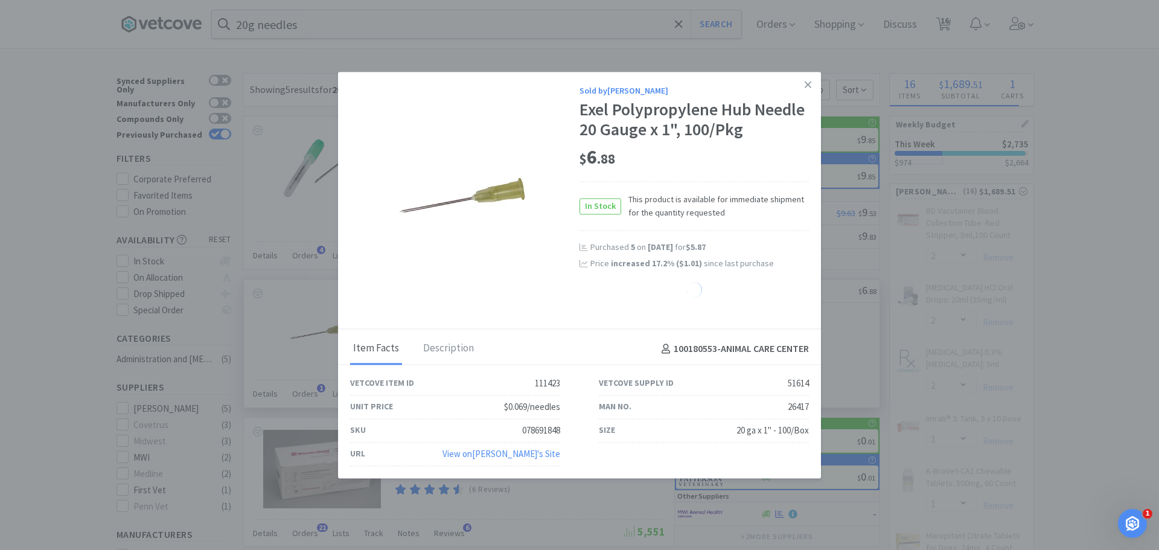
select select "5"
select select "1"
select select "2"
select select "1"
select select "2"
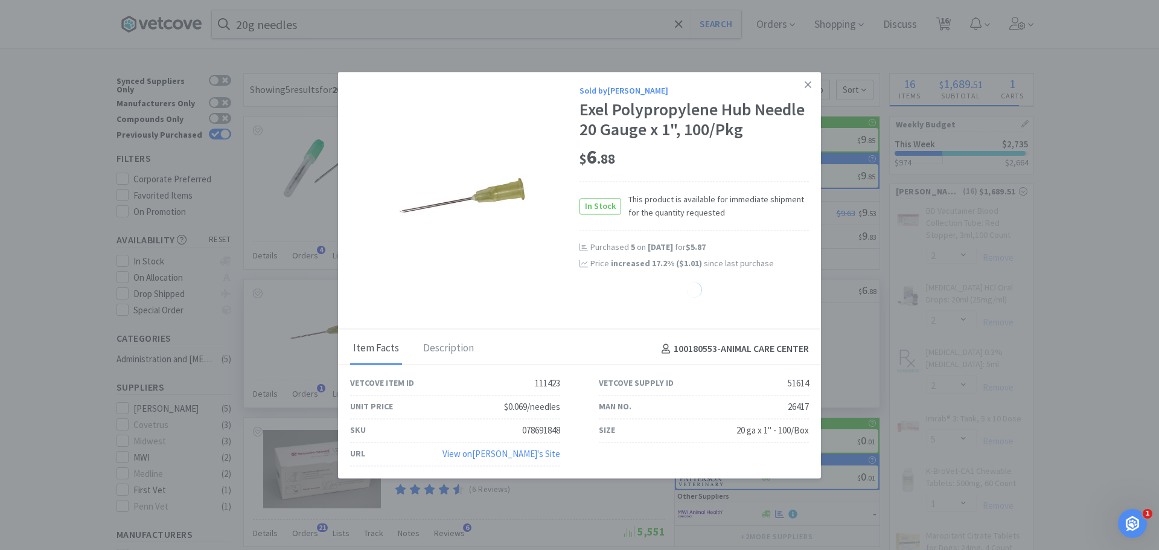
select select "1"
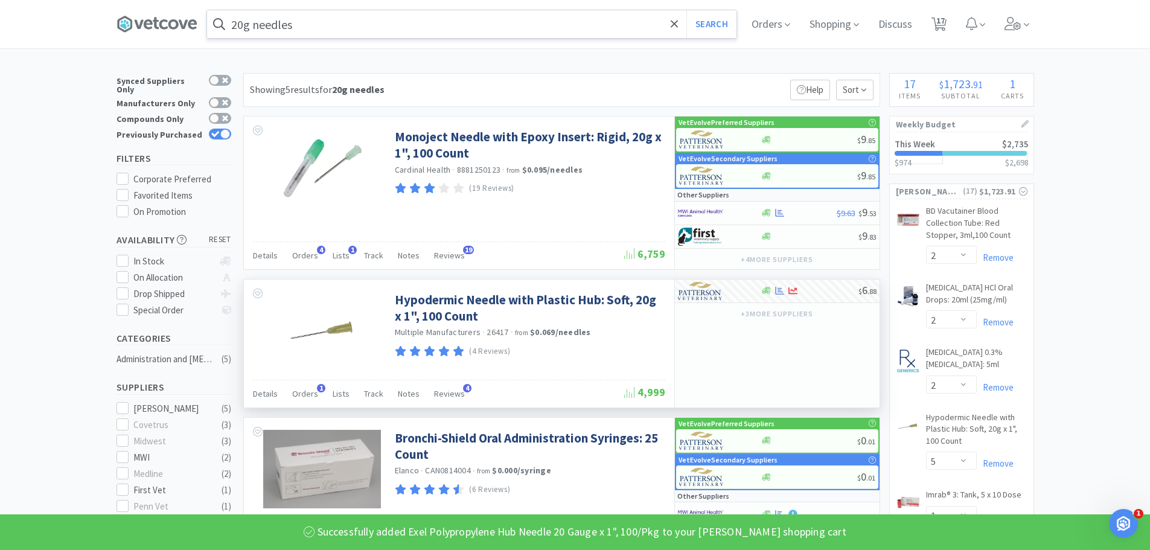
click at [248, 22] on input "20g needles" at bounding box center [471, 24] width 529 height 28
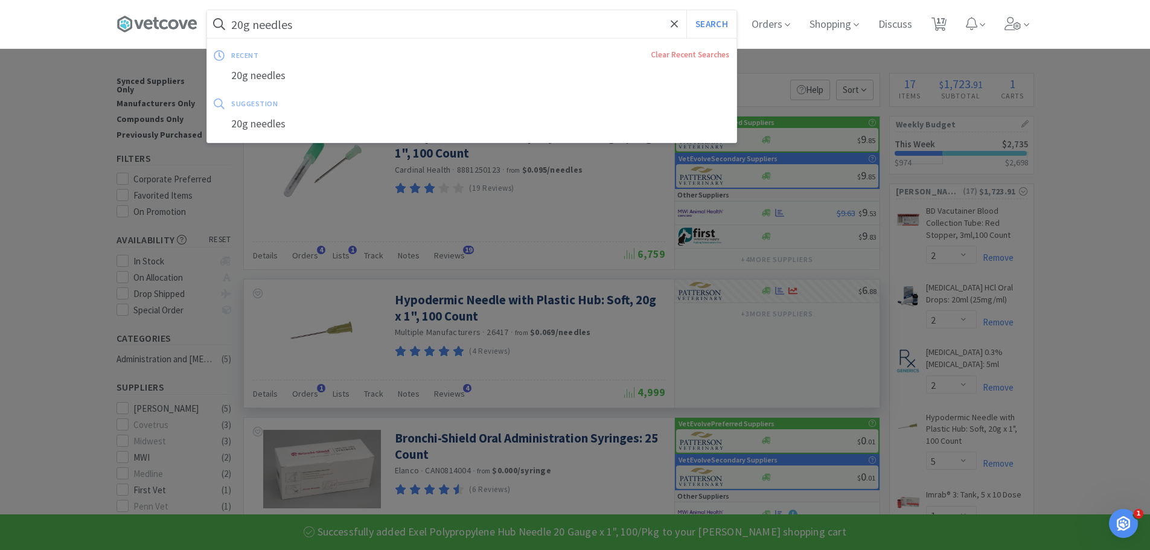
click at [248, 22] on input "20g needles" at bounding box center [471, 24] width 529 height 28
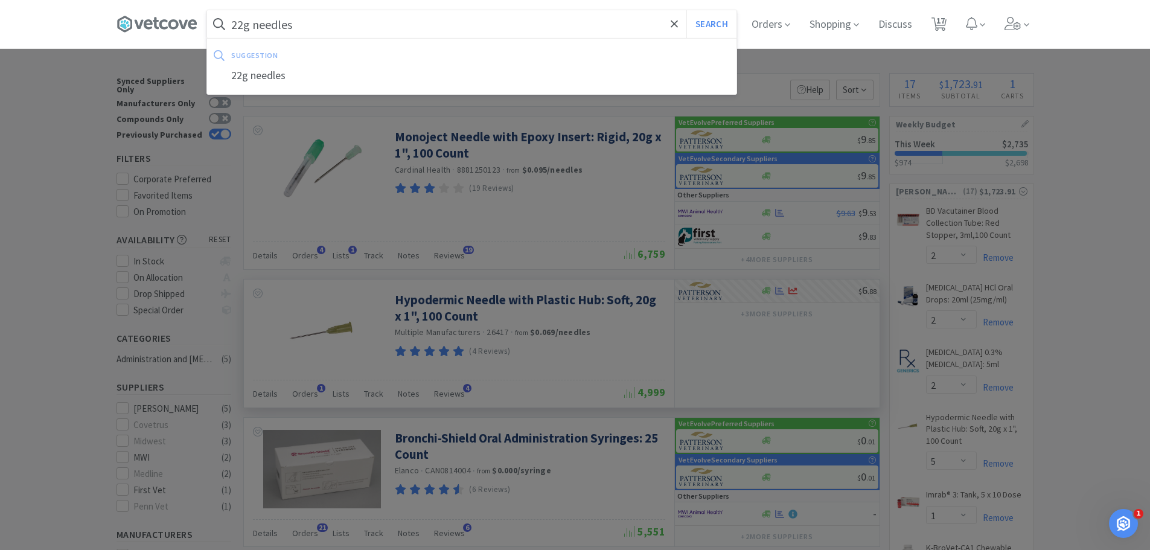
type input "22g needles"
click at [686, 10] on button "Search" at bounding box center [711, 24] width 50 height 28
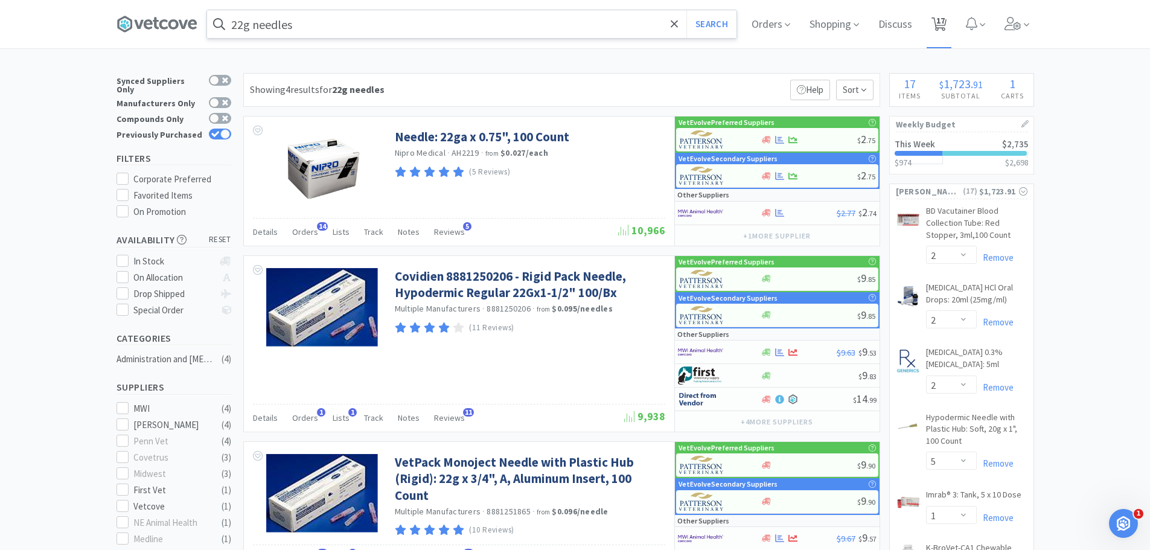
click at [946, 18] on icon at bounding box center [938, 24] width 15 height 13
select select "2"
select select "5"
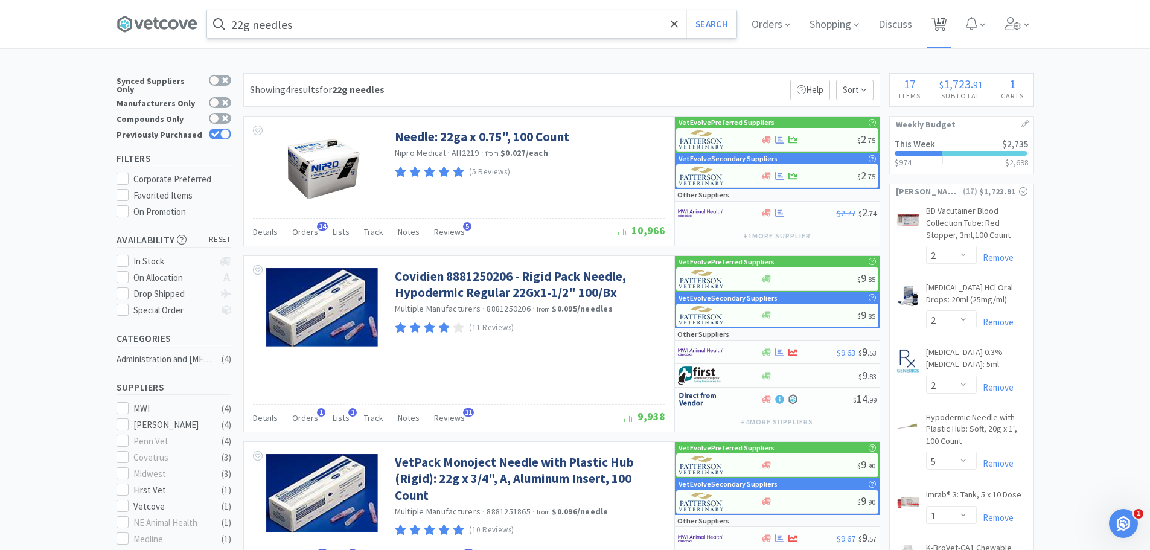
select select "1"
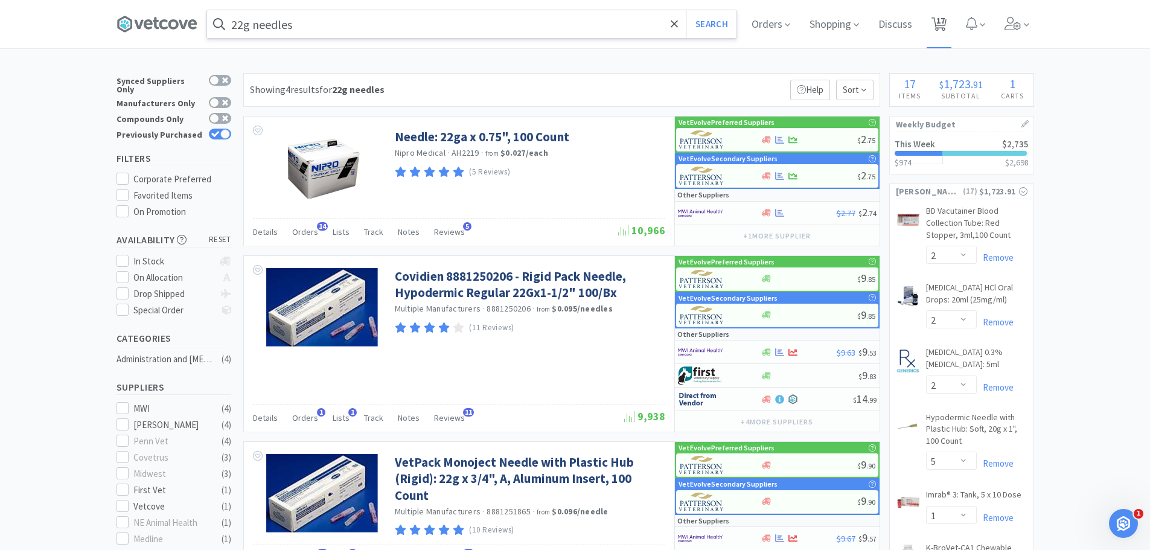
select select "2"
select select "1"
select select "2"
select select "1"
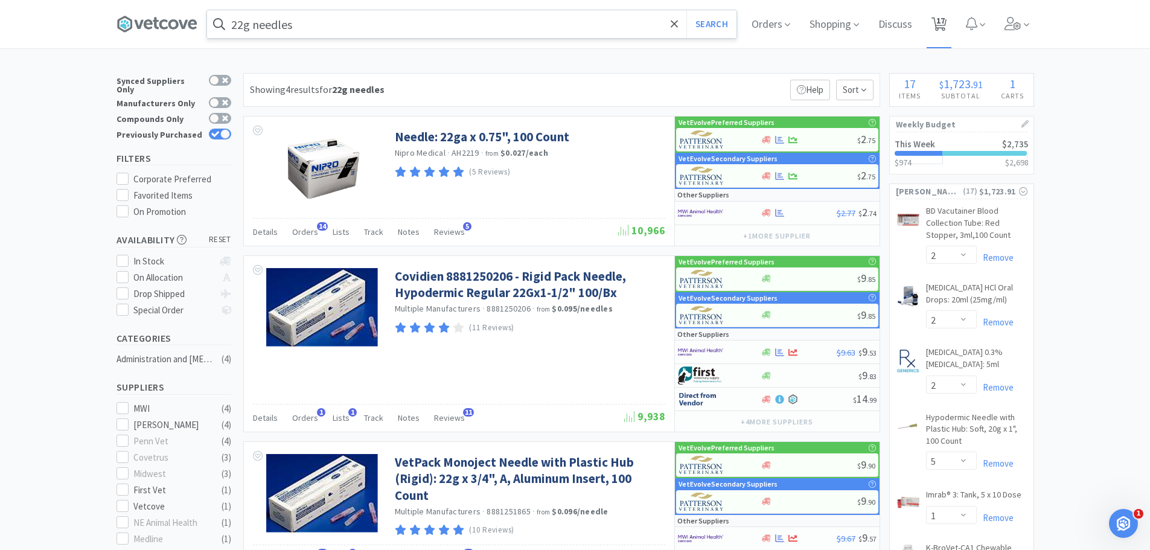
select select "1"
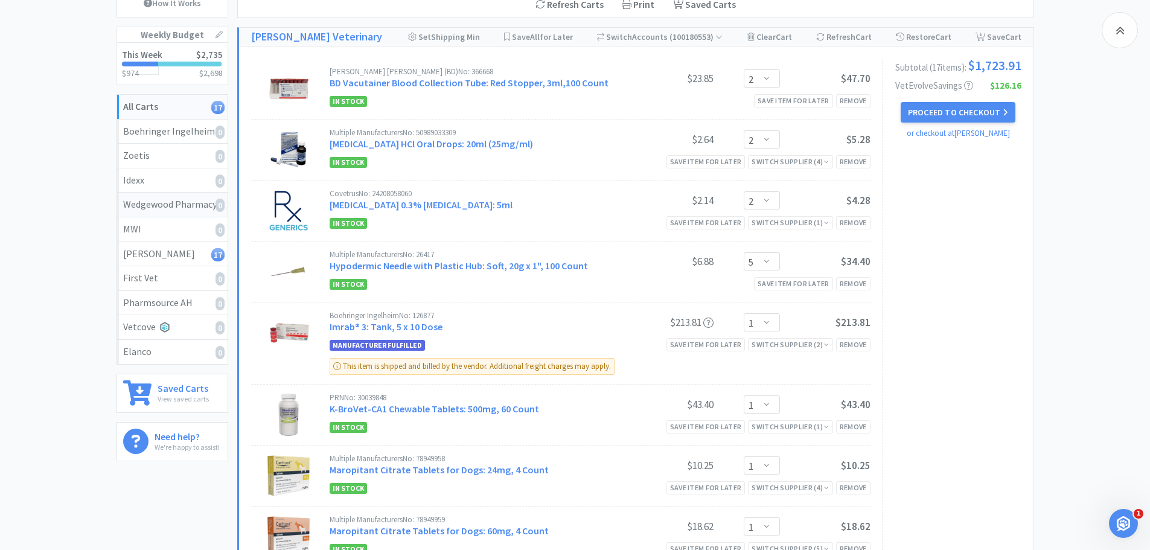
scroll to position [121, 0]
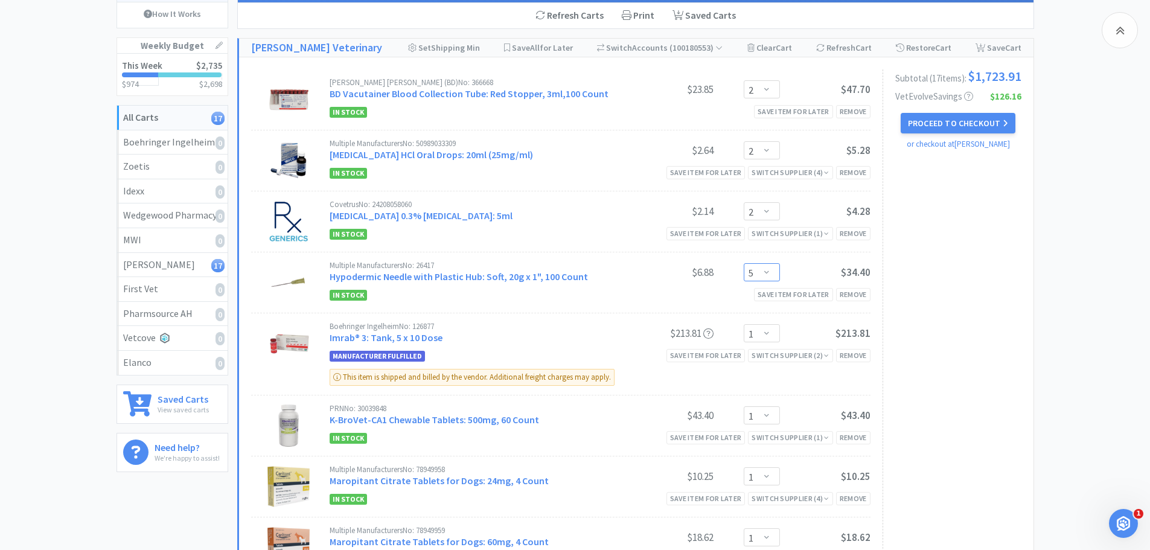
click at [775, 269] on select "Enter Quantity 1 2 3 4 5 6 7 8 9 10 11 12 13 14 15 16 17 18 19 20 Enter Quantity" at bounding box center [761, 272] width 36 height 18
click at [743, 263] on select "Enter Quantity 1 2 3 4 5 6 7 8 9 10 11 12 13 14 15 16 17 18 19 20 Enter Quantity" at bounding box center [761, 272] width 36 height 18
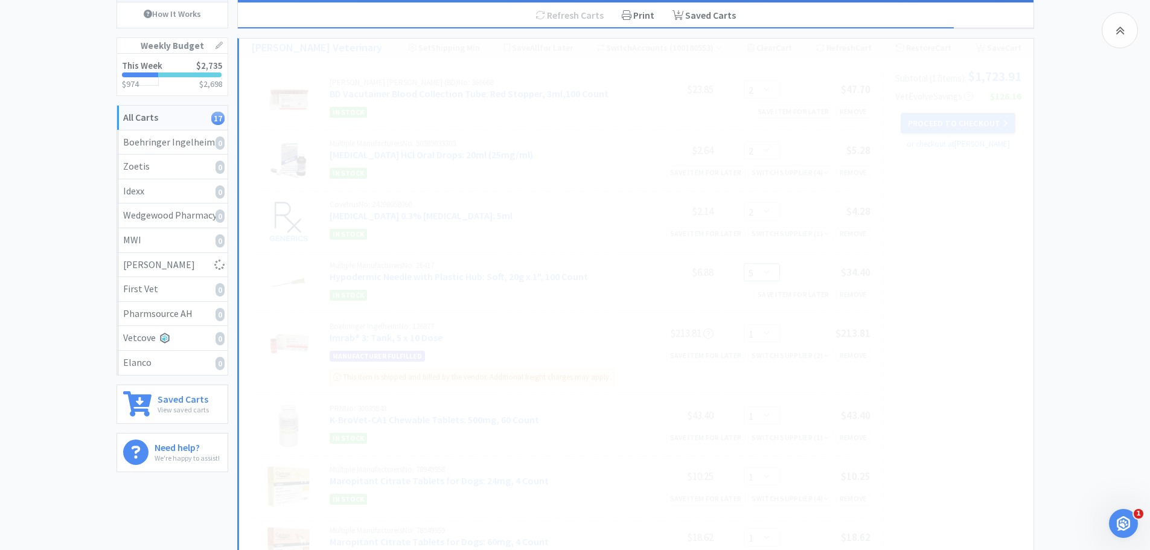
select select "3"
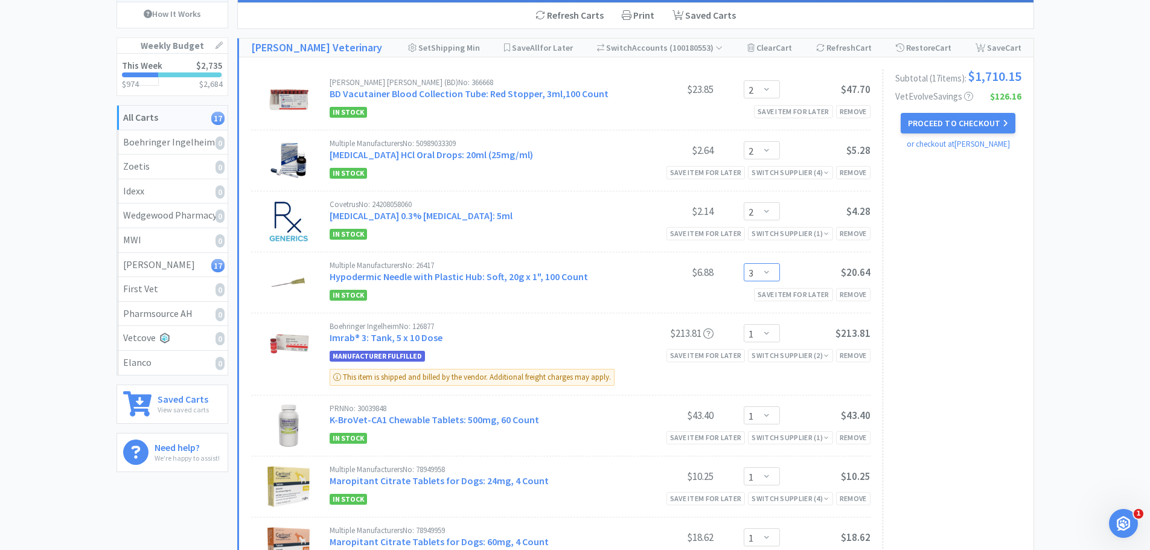
scroll to position [0, 0]
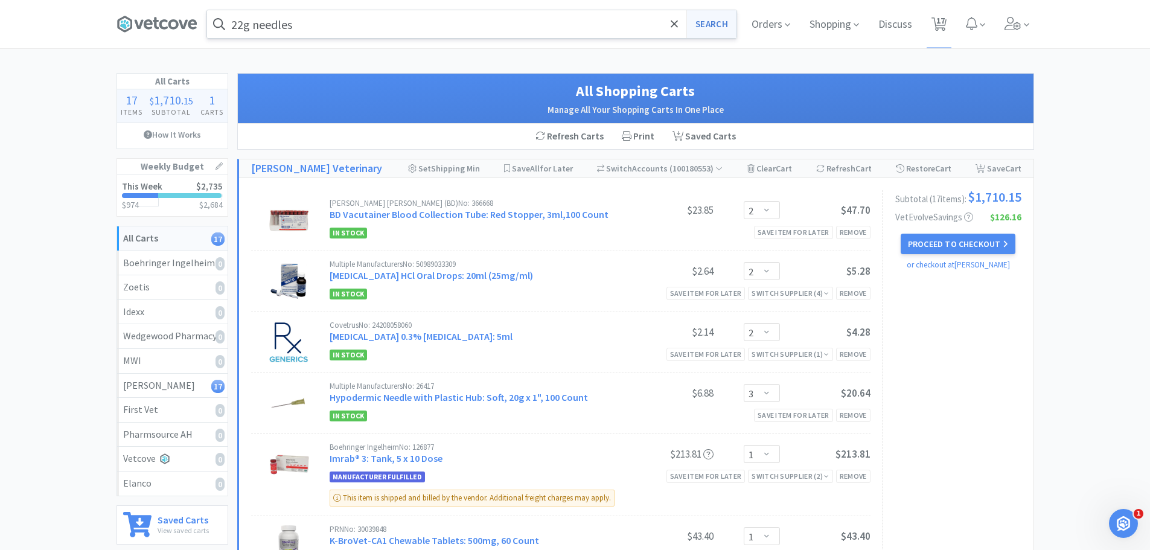
click at [703, 20] on button "Search" at bounding box center [711, 24] width 50 height 28
select select "2"
select select "3"
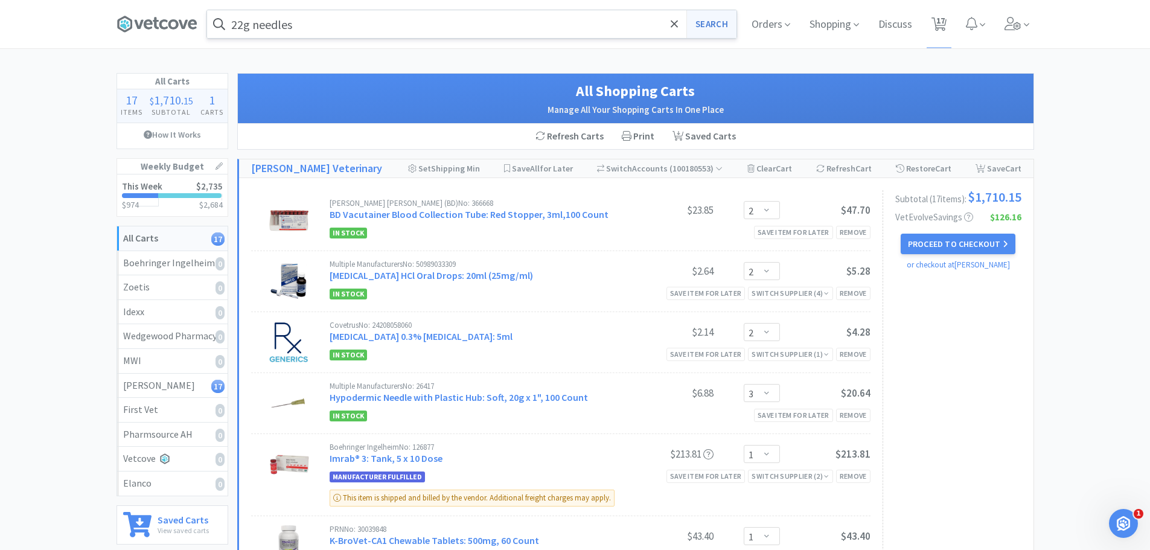
select select "1"
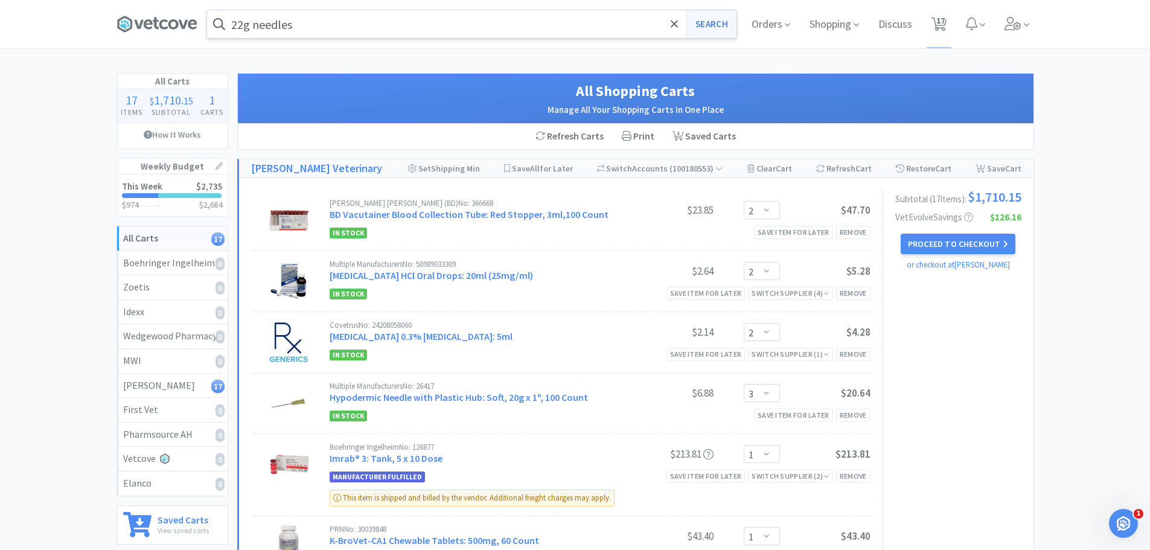
select select "2"
select select "1"
select select "2"
select select "1"
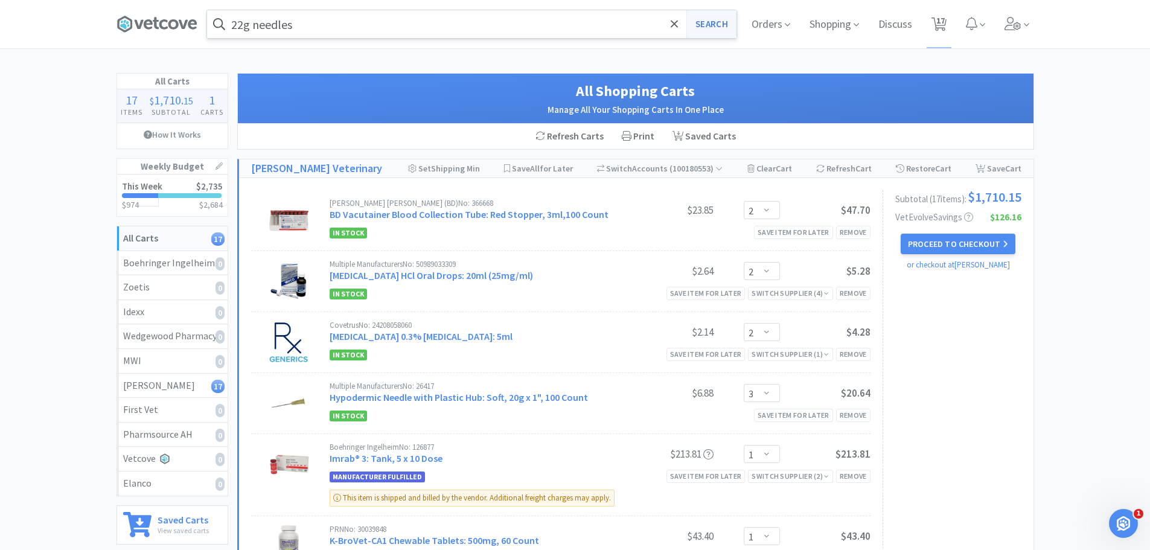
select select "1"
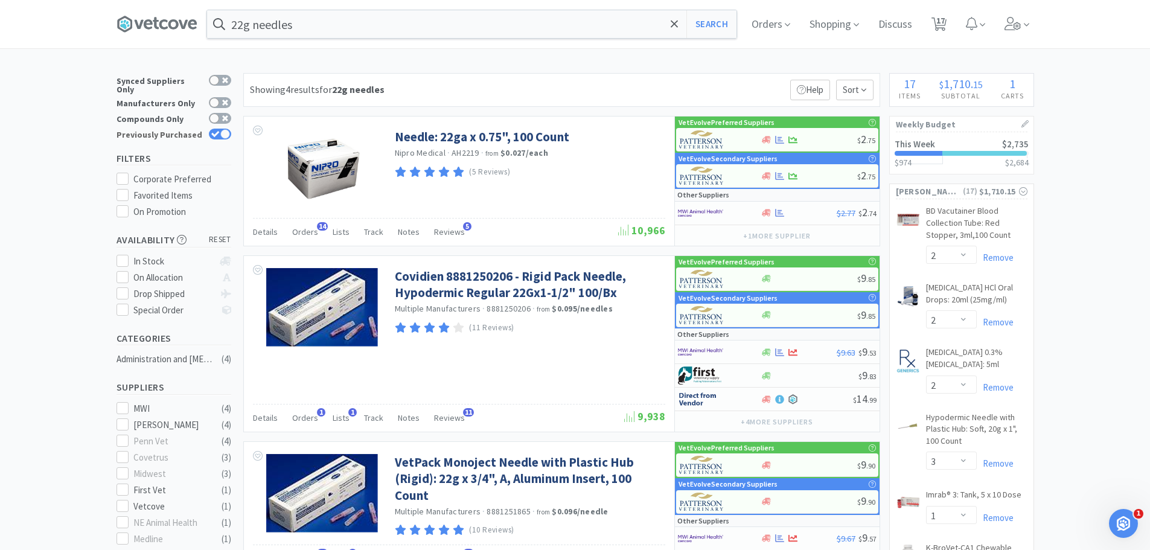
click at [217, 129] on div at bounding box center [220, 134] width 22 height 11
checkbox input "false"
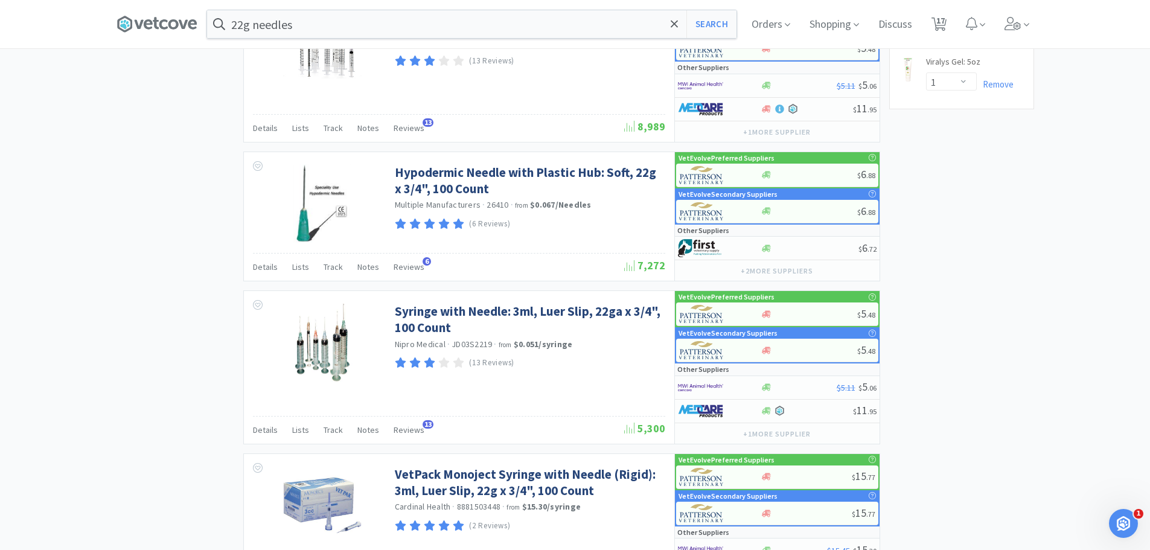
scroll to position [1273, 0]
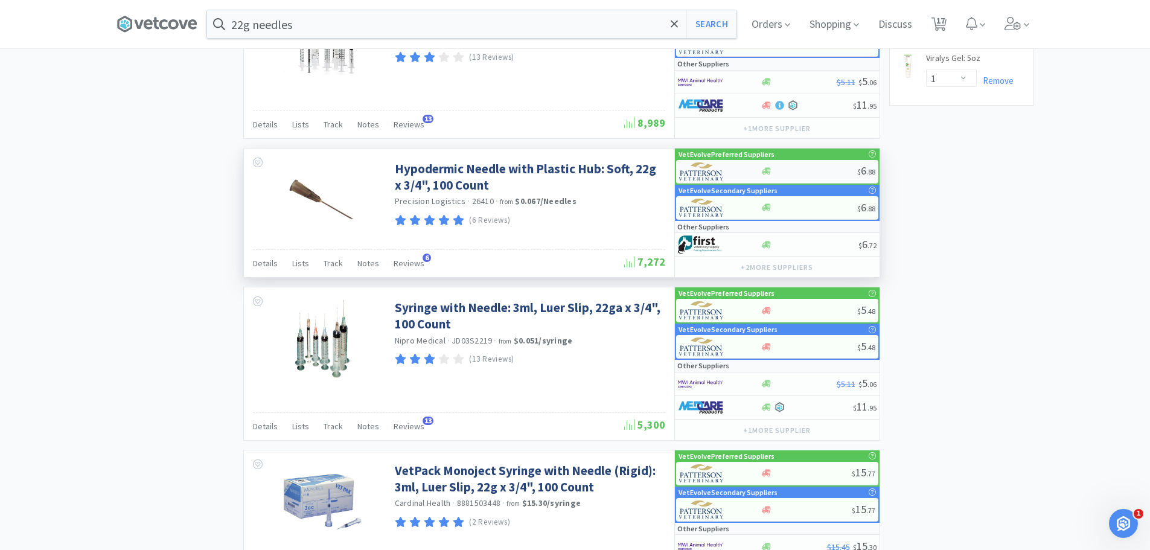
click at [797, 172] on div at bounding box center [808, 171] width 97 height 9
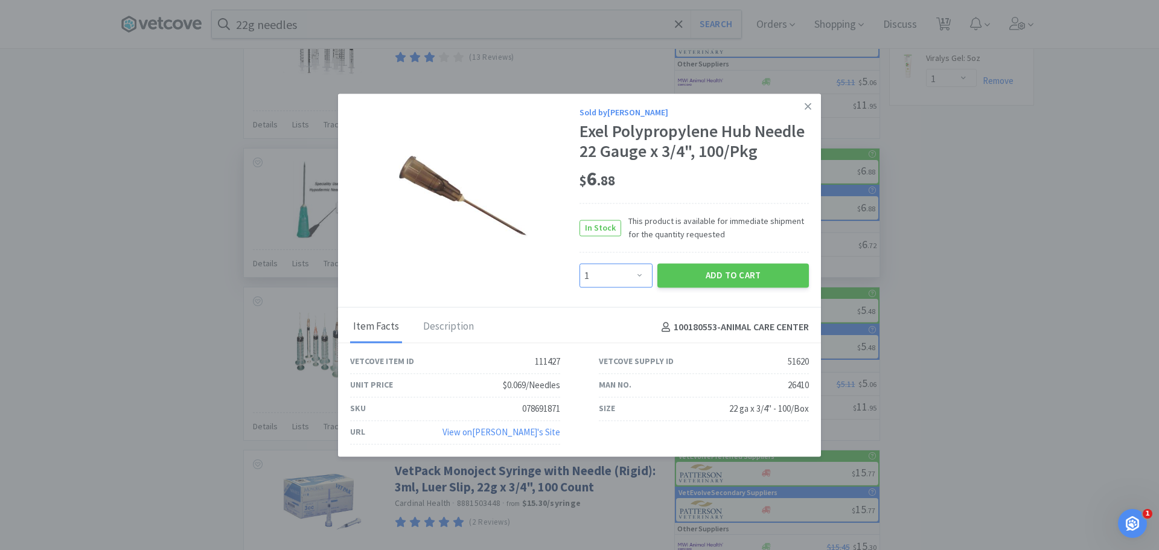
click at [628, 278] on select "Enter Quantity 1 2 3 4 5 6 7 8 9 10 11 12 13 14 15 16 17 18 19 20 Enter Quantity" at bounding box center [615, 276] width 73 height 24
select select "4"
click at [579, 264] on select "Enter Quantity 1 2 3 4 5 6 7 8 9 10 11 12 13 14 15 16 17 18 19 20 Enter Quantity" at bounding box center [615, 276] width 73 height 24
click at [717, 268] on button "Add to Cart" at bounding box center [732, 276] width 151 height 24
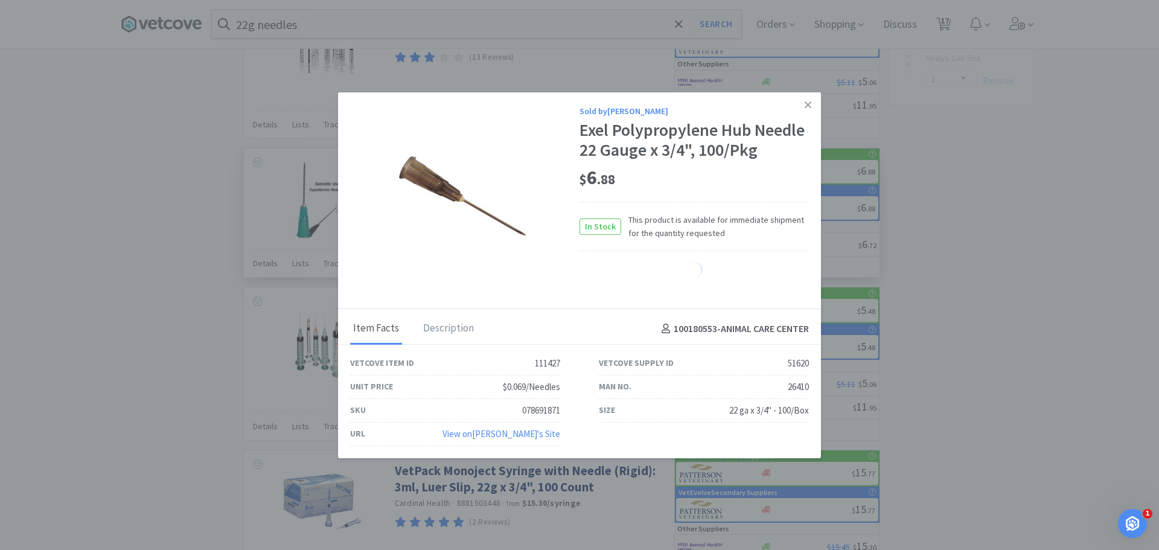
select select "4"
select select "1"
select select "2"
select select "1"
select select "2"
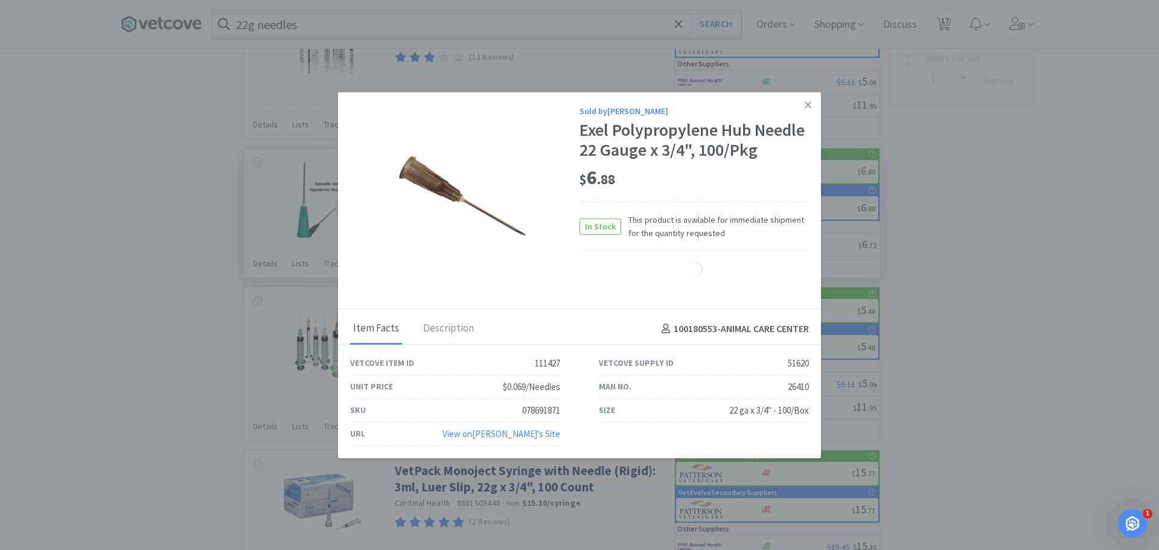
select select "1"
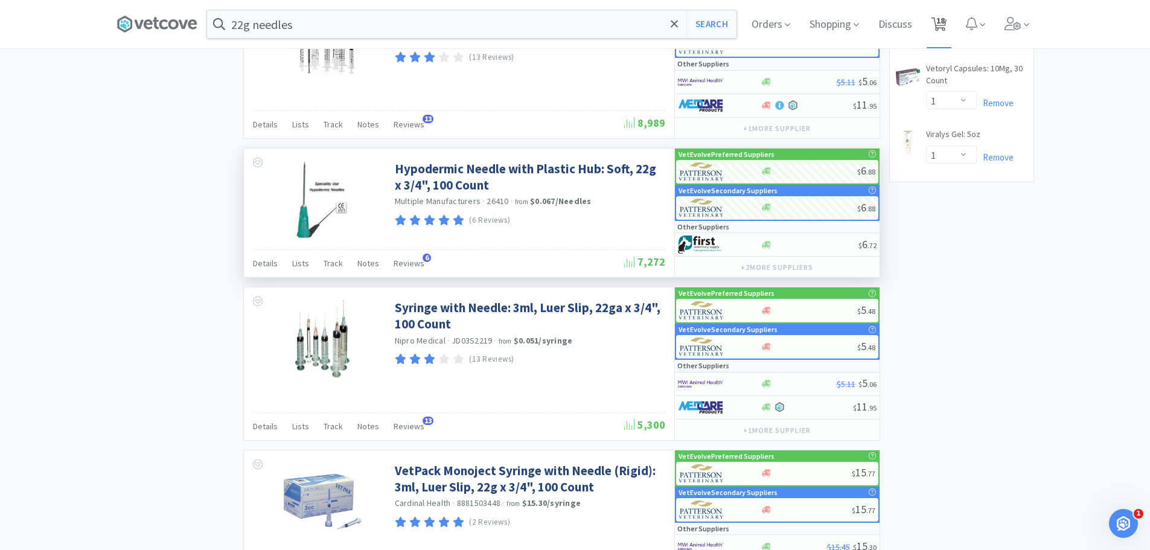
click at [951, 21] on span "18" at bounding box center [938, 24] width 25 height 48
select select "2"
select select "3"
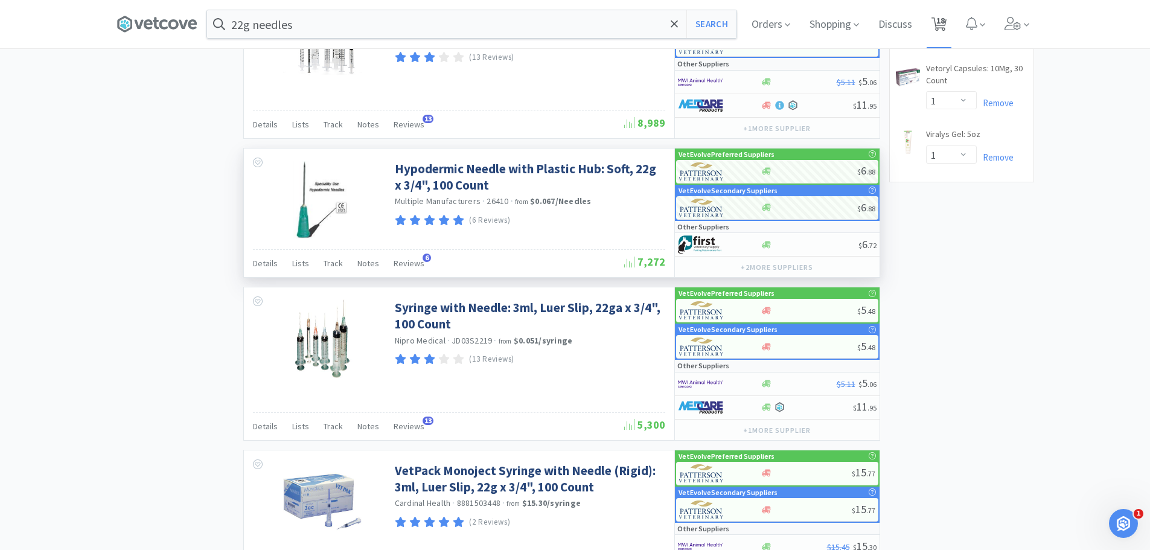
select select "4"
select select "1"
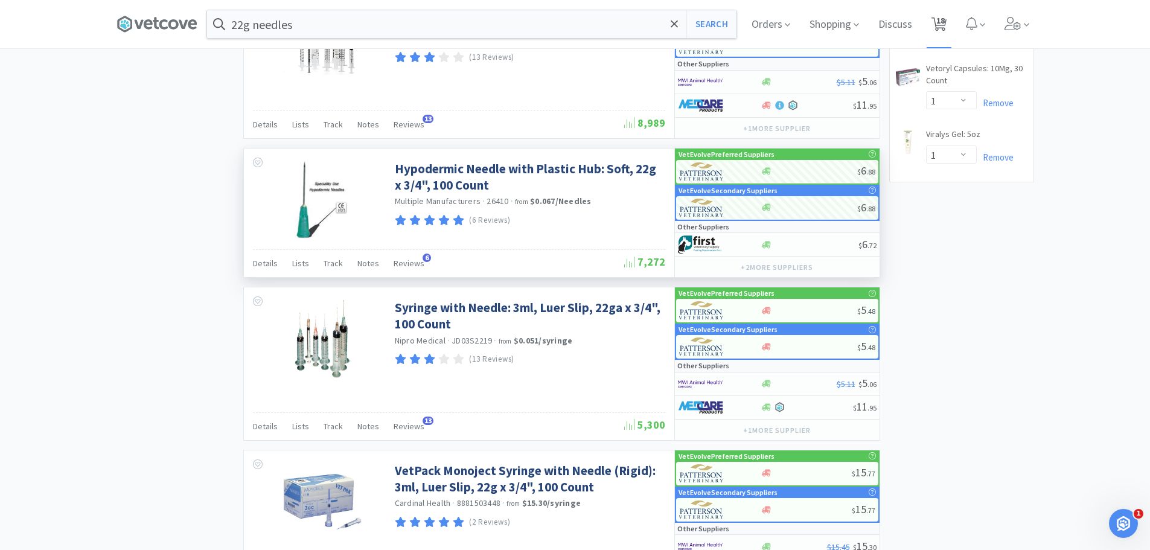
select select "1"
select select "2"
select select "1"
select select "2"
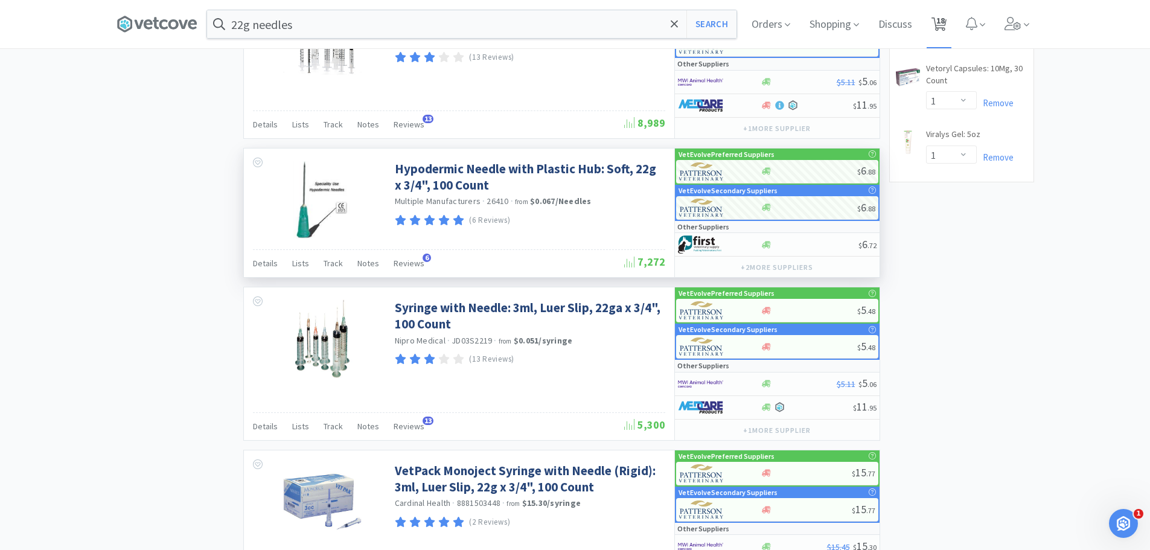
select select "1"
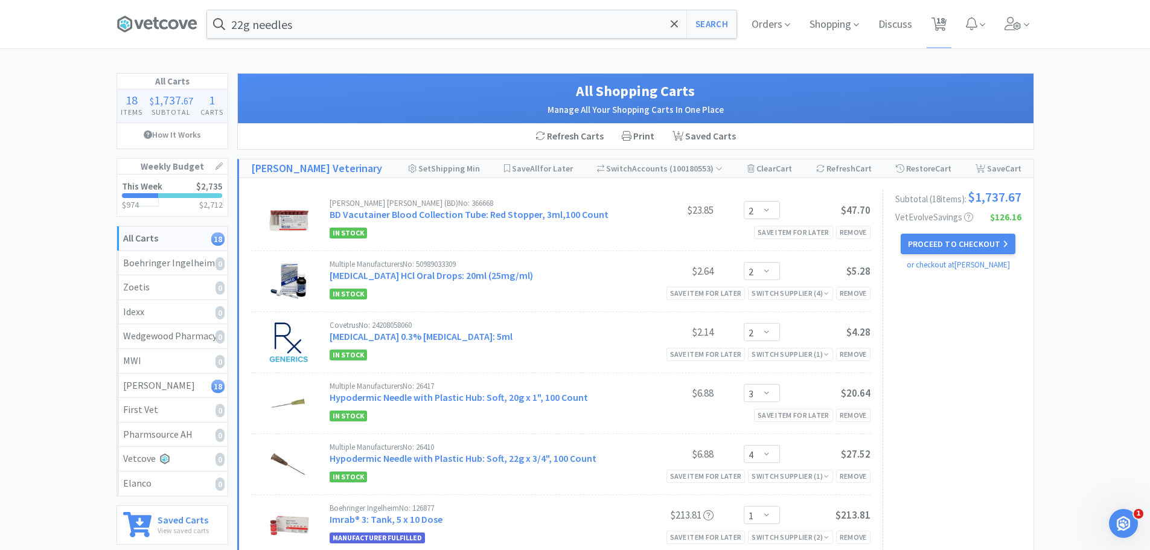
click at [677, 26] on span at bounding box center [674, 23] width 14 height 25
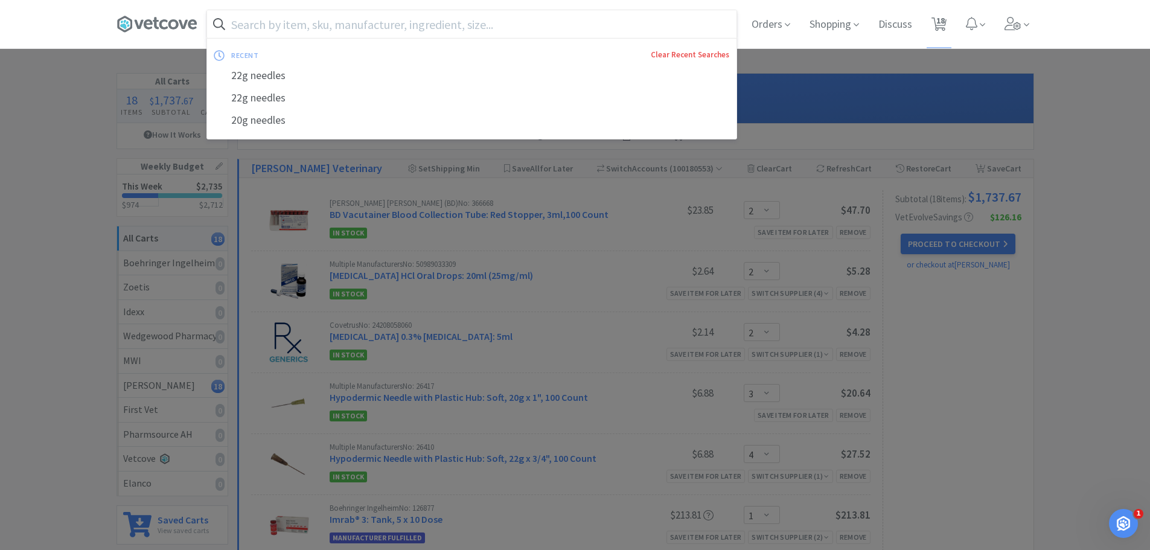
click at [681, 59] on link "Clear Recent Searches" at bounding box center [690, 54] width 78 height 10
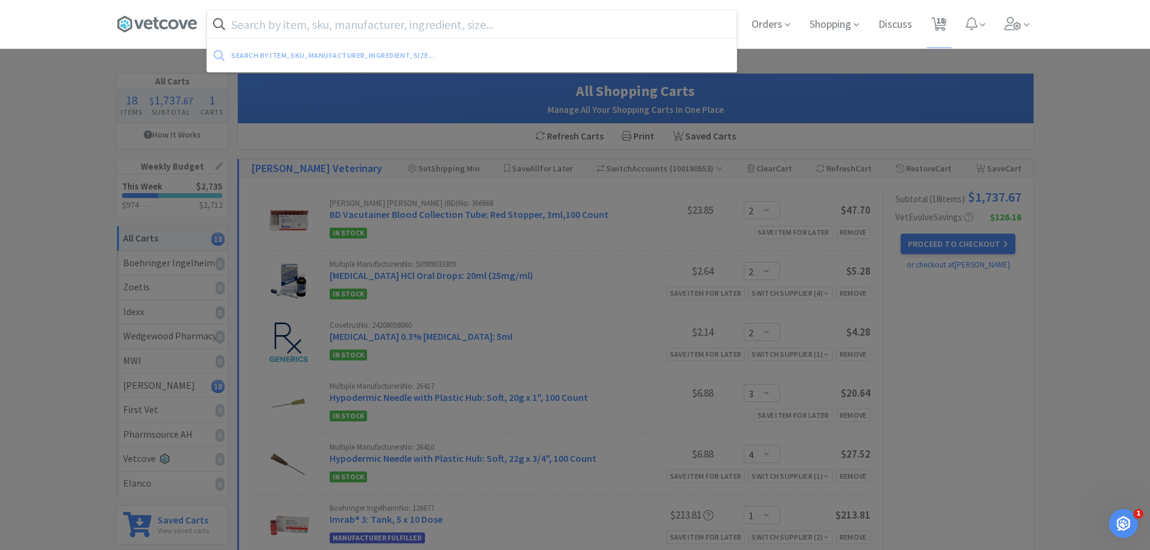
click at [69, 248] on div at bounding box center [575, 275] width 1150 height 550
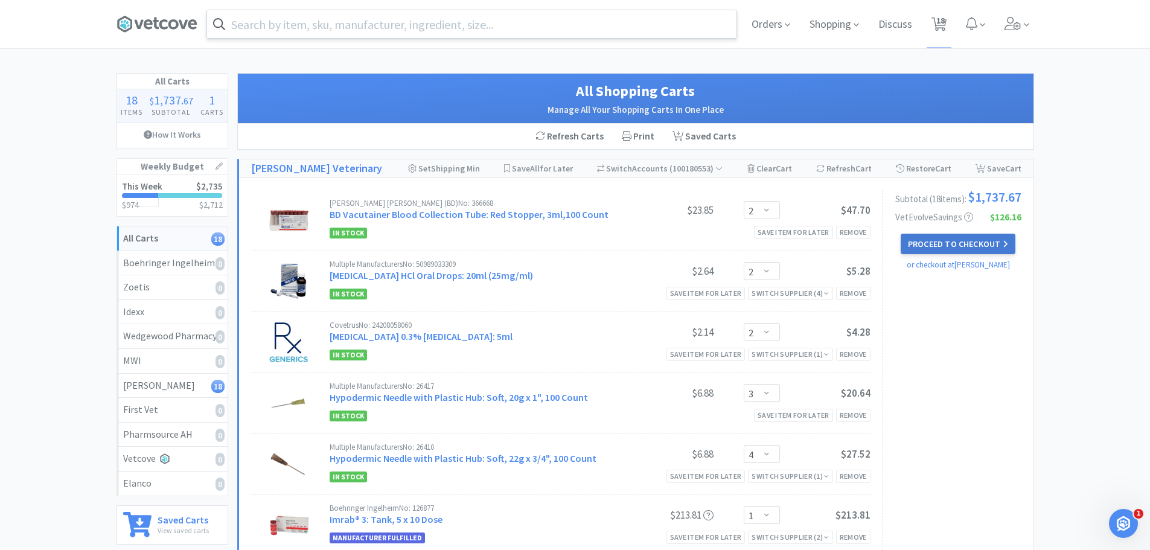
click at [923, 251] on button "Proceed to Checkout" at bounding box center [957, 244] width 115 height 21
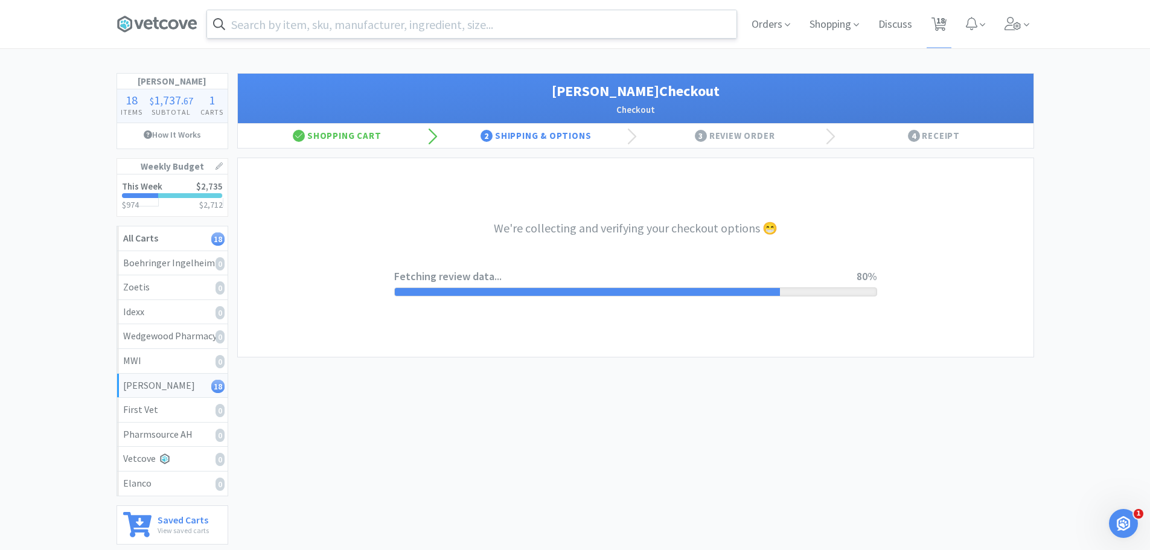
select select "1"
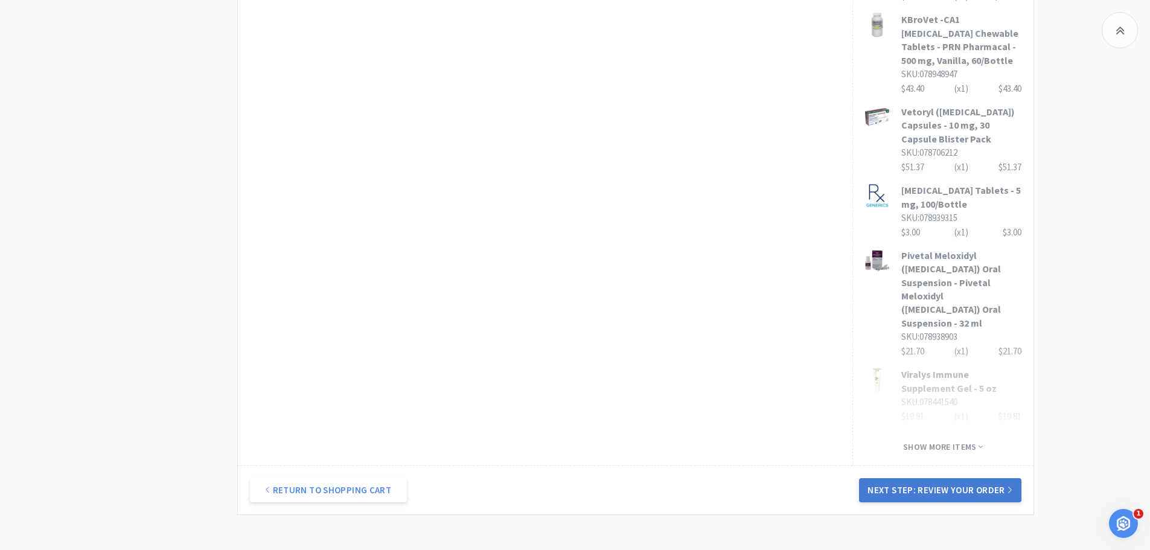
click at [984, 478] on button "Next Step: Review Your Order" at bounding box center [940, 490] width 162 height 24
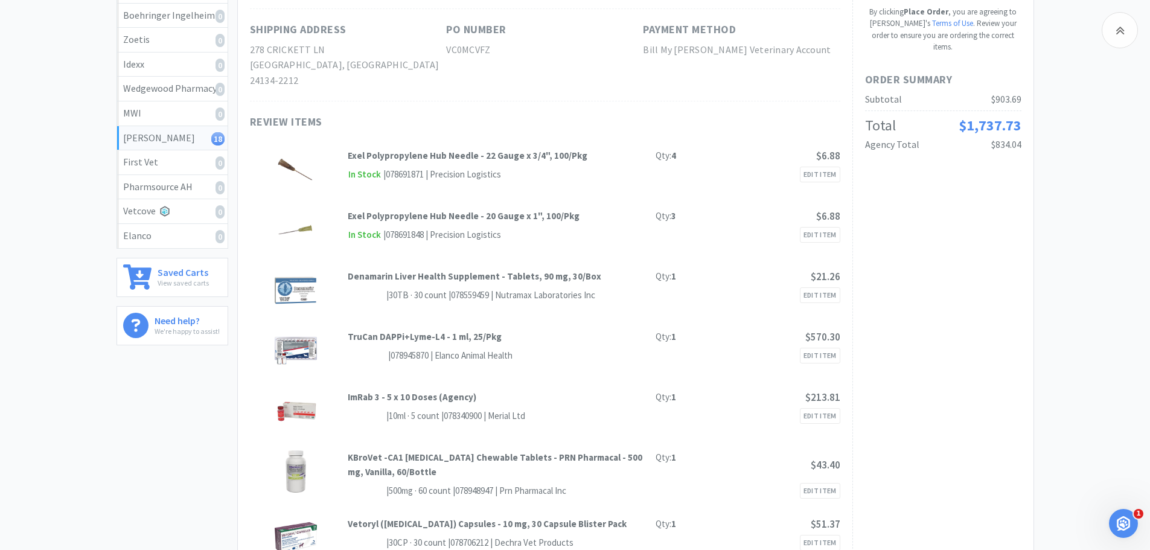
scroll to position [118, 0]
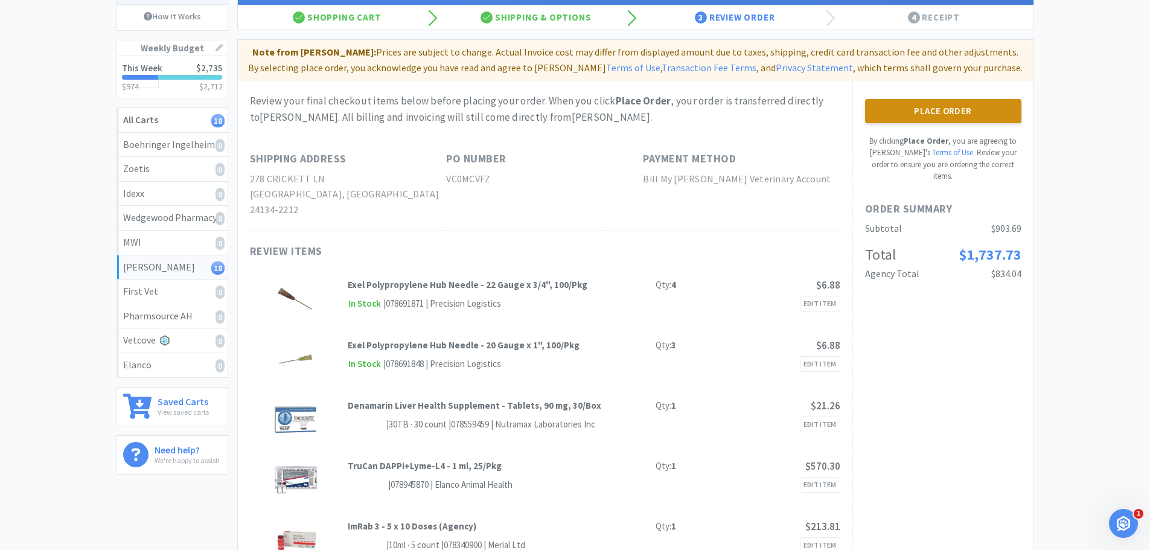
click at [940, 103] on button "Place Order" at bounding box center [943, 111] width 156 height 24
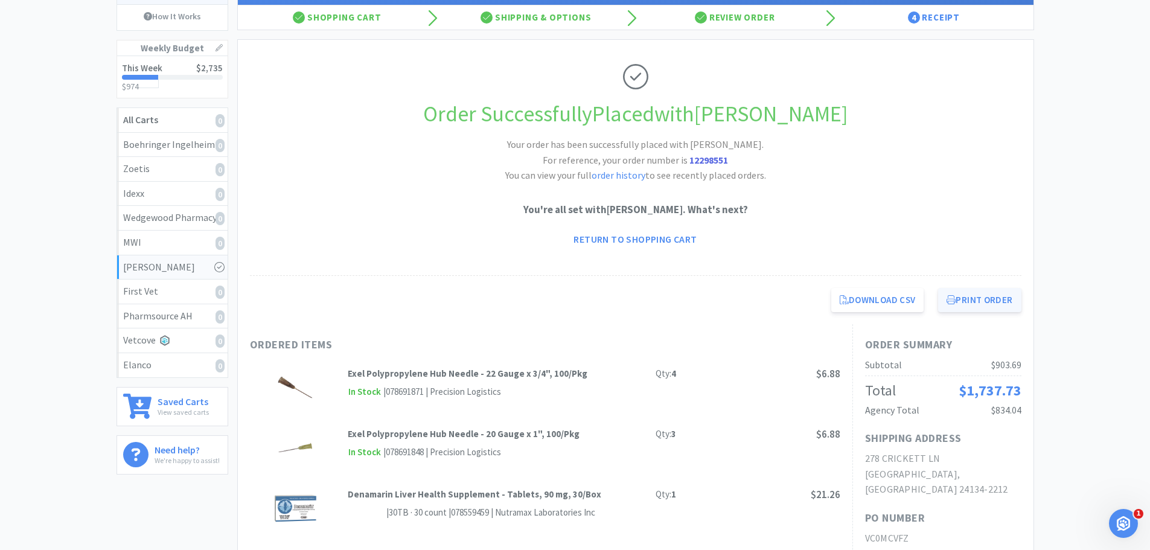
click at [946, 306] on button "Print Order" at bounding box center [979, 300] width 83 height 24
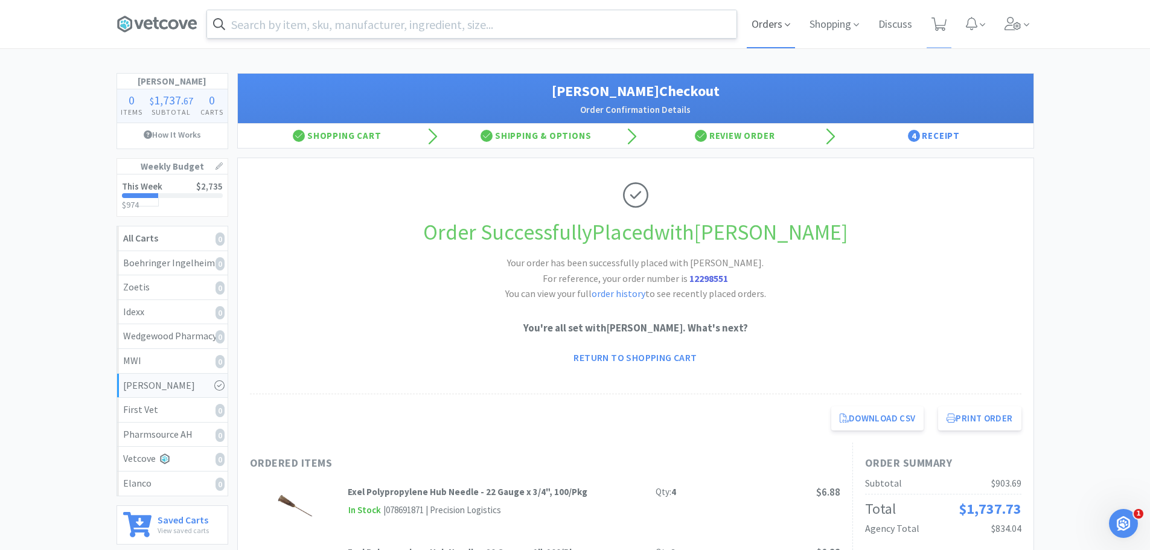
click at [762, 21] on span "Orders" at bounding box center [771, 24] width 48 height 48
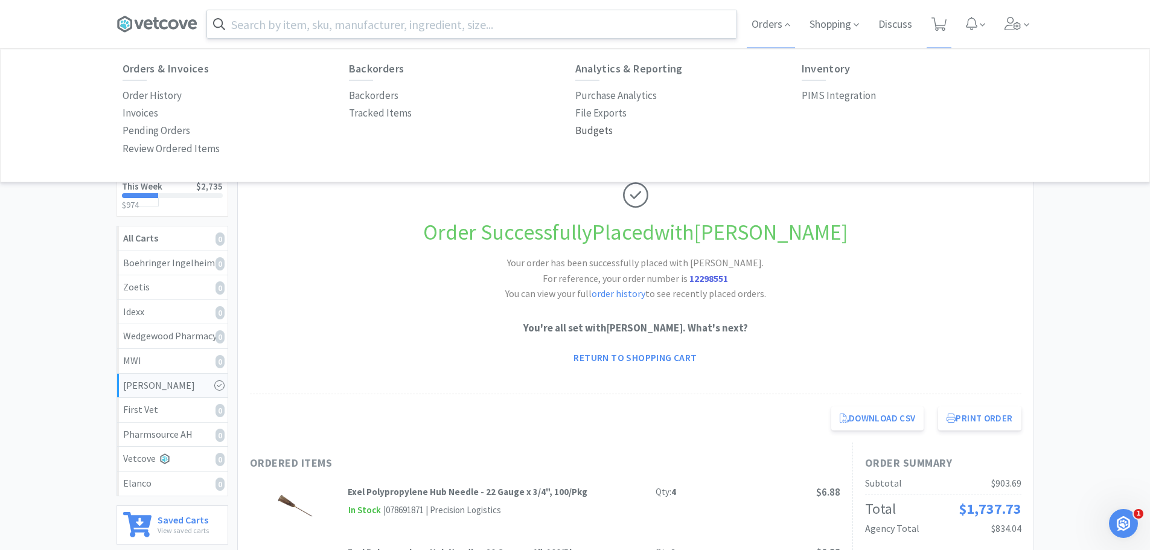
click at [603, 132] on p "Budgets" at bounding box center [593, 131] width 37 height 16
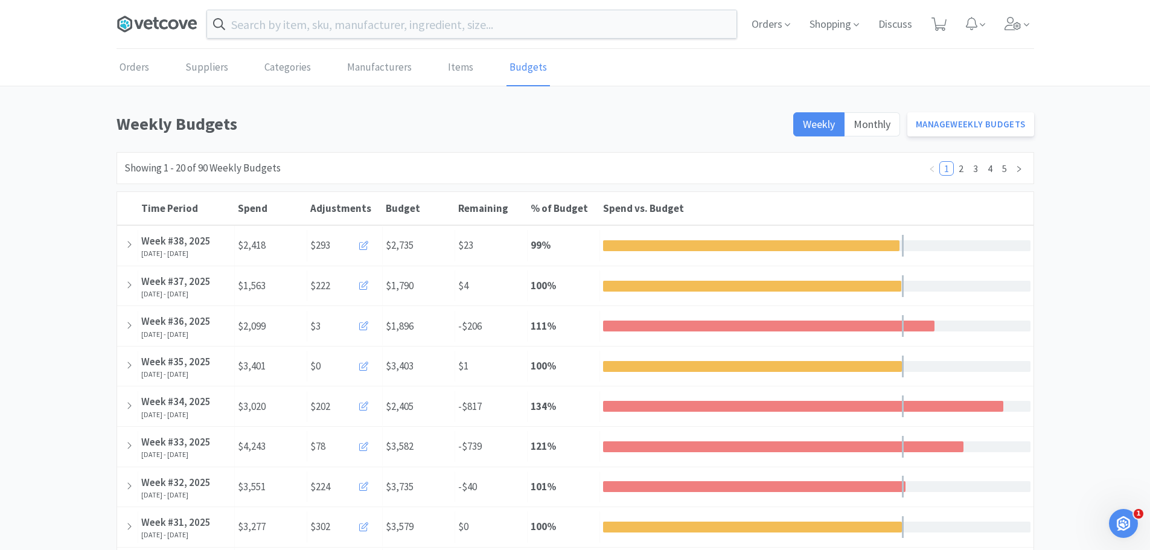
click at [185, 21] on icon at bounding box center [156, 24] width 81 height 18
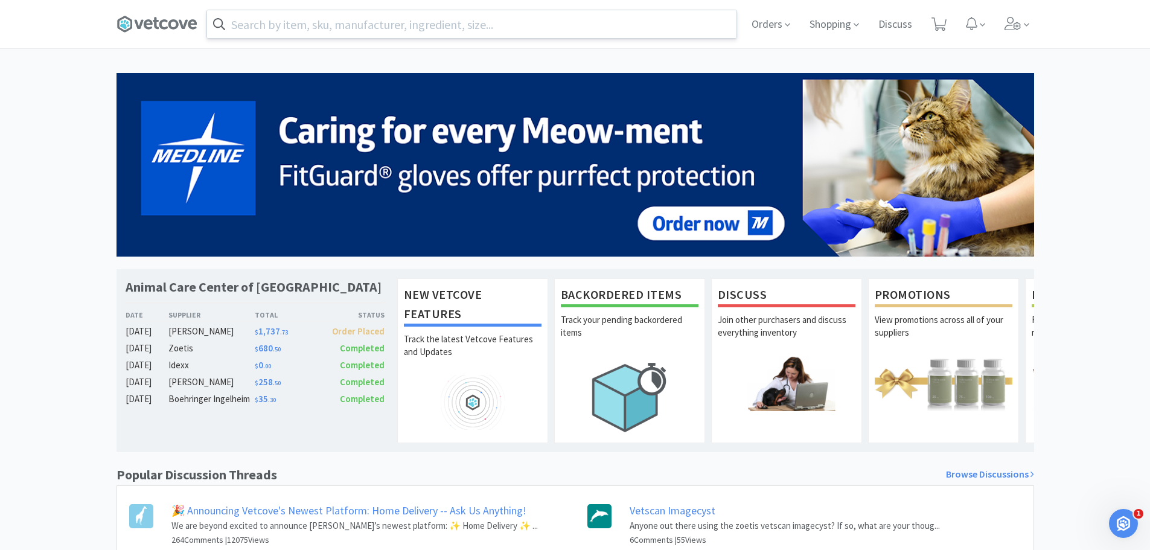
click at [310, 10] on input "text" at bounding box center [471, 24] width 529 height 28
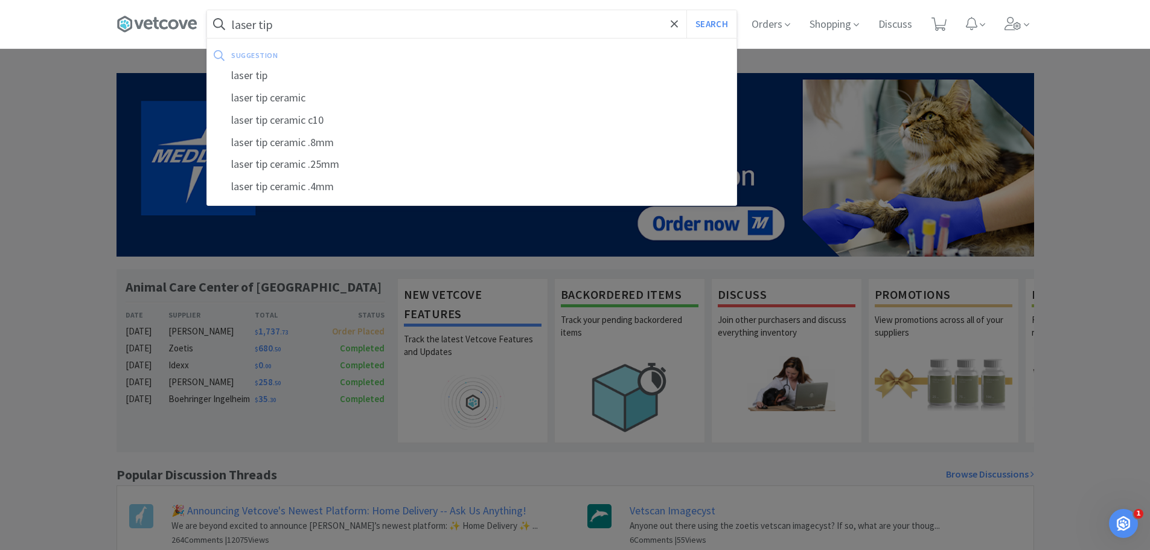
type input "laser tip"
click at [686, 10] on button "Search" at bounding box center [711, 24] width 50 height 28
